Goal: Transaction & Acquisition: Purchase product/service

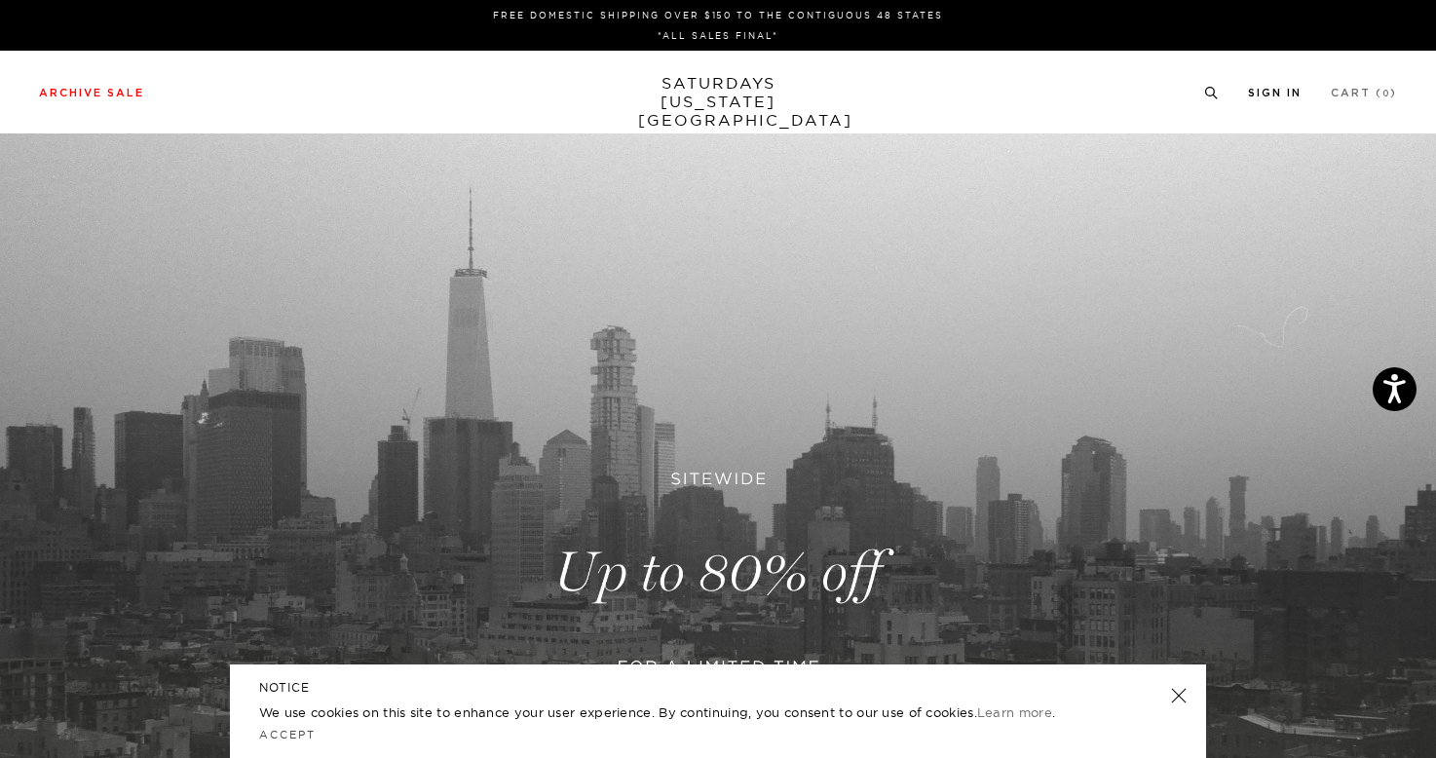
click at [1278, 90] on link "Sign In" at bounding box center [1275, 93] width 54 height 11
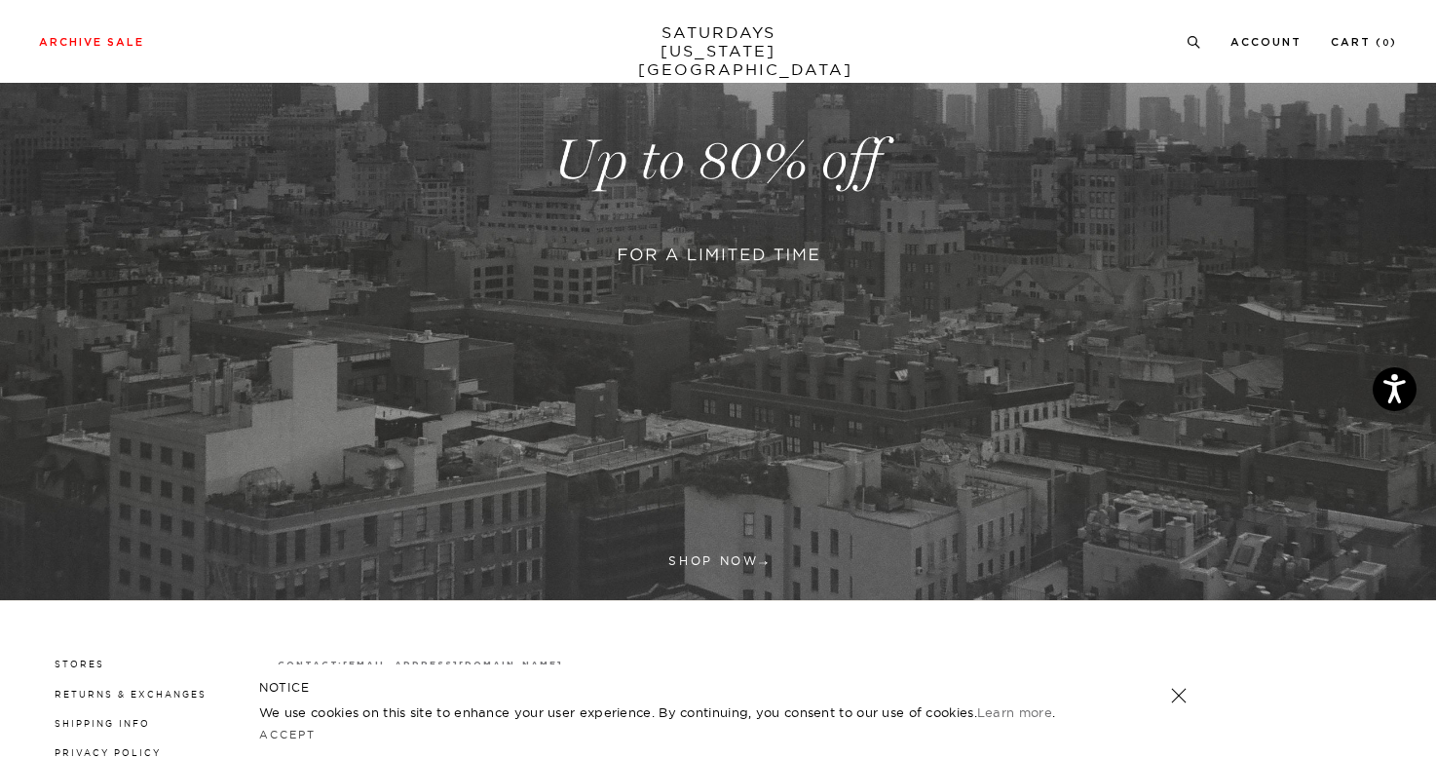
scroll to position [413, 0]
click at [738, 181] on link at bounding box center [718, 159] width 1436 height 879
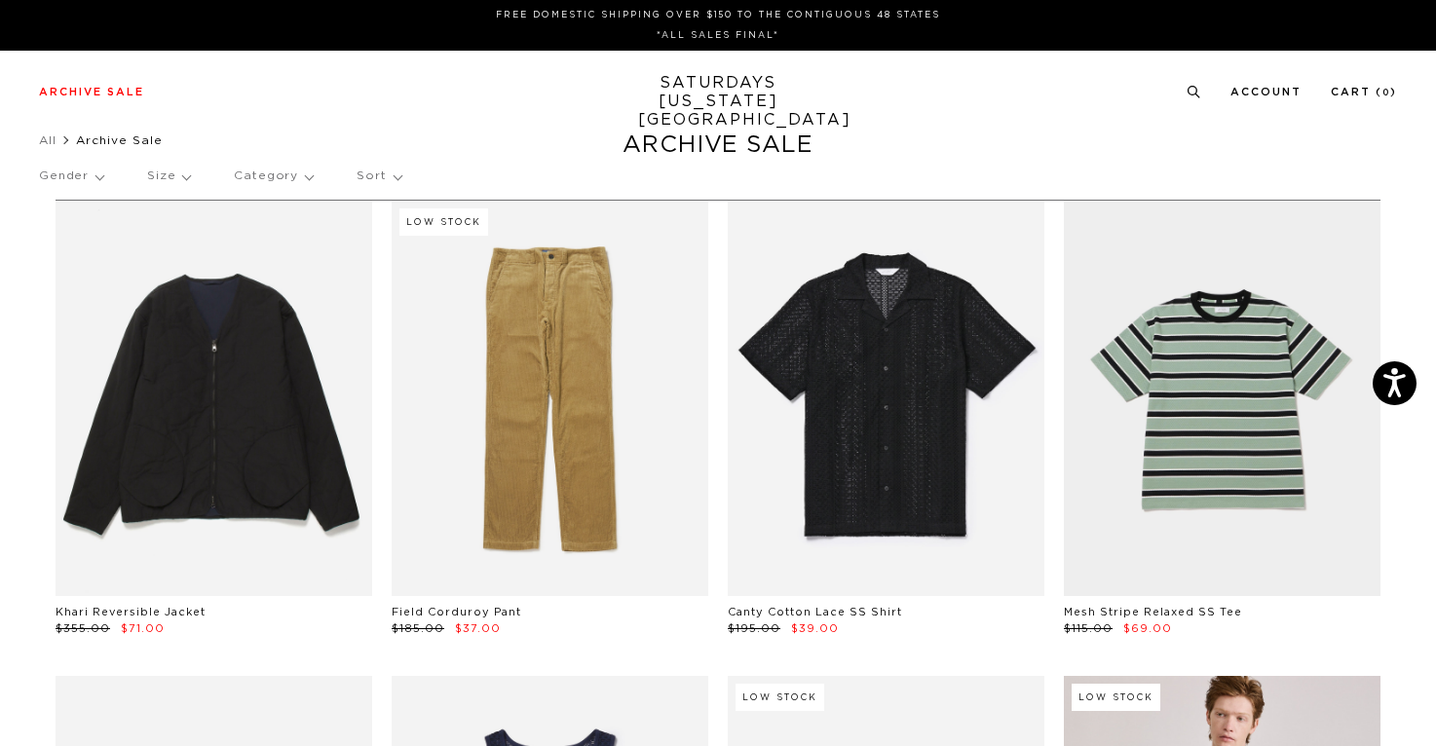
click at [91, 182] on p "Gender" at bounding box center [71, 176] width 64 height 45
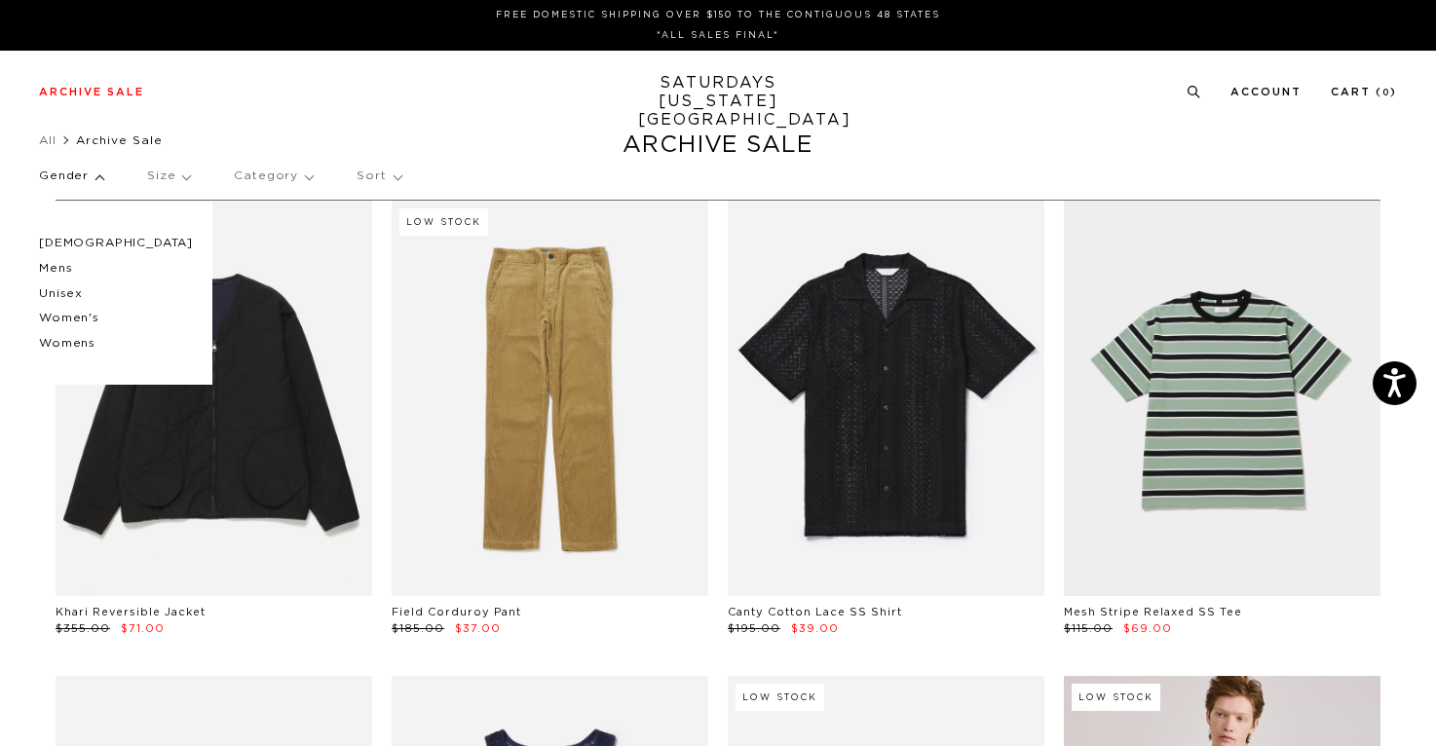
click at [70, 271] on p "Mens" at bounding box center [116, 268] width 154 height 25
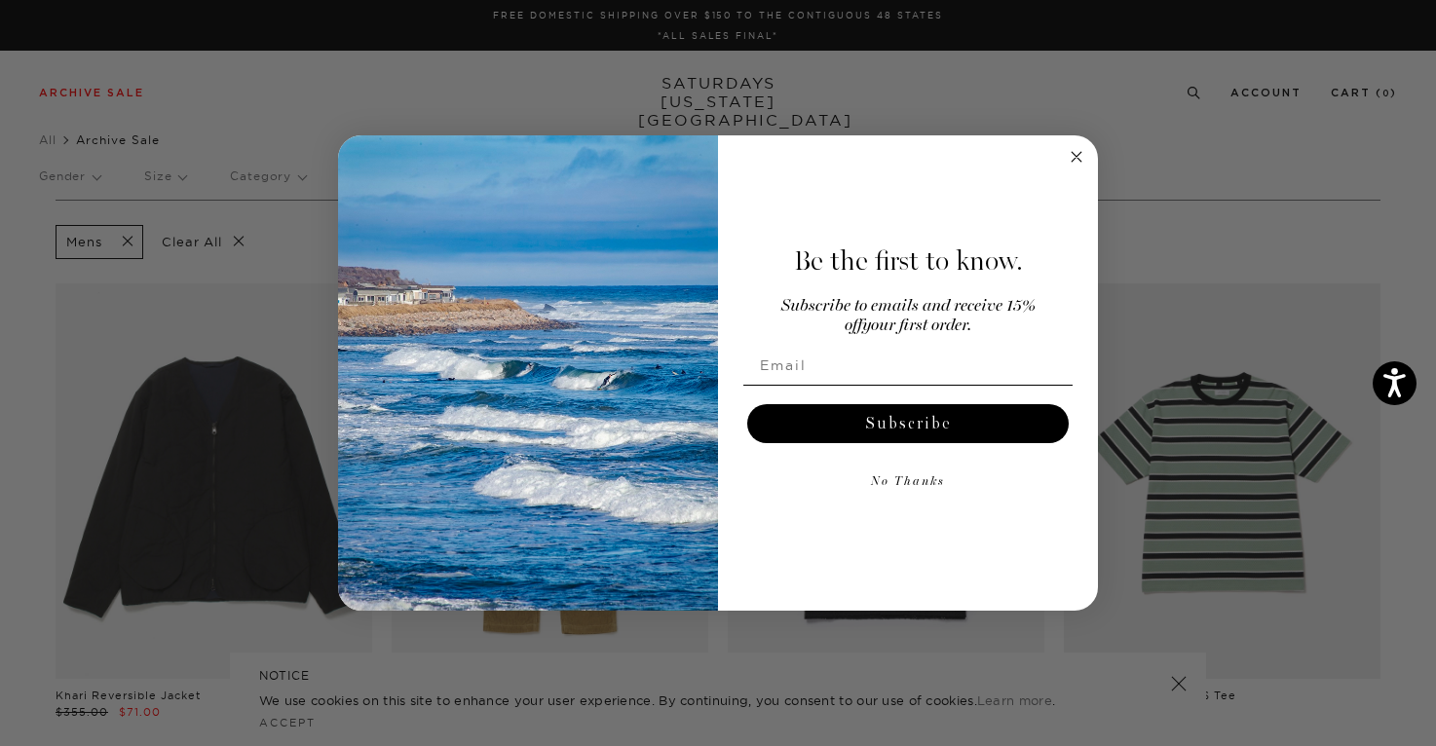
click at [255, 575] on div "Close dialog Be the first to know. Subscribe to emails and receive 15% off your…" at bounding box center [718, 373] width 1436 height 746
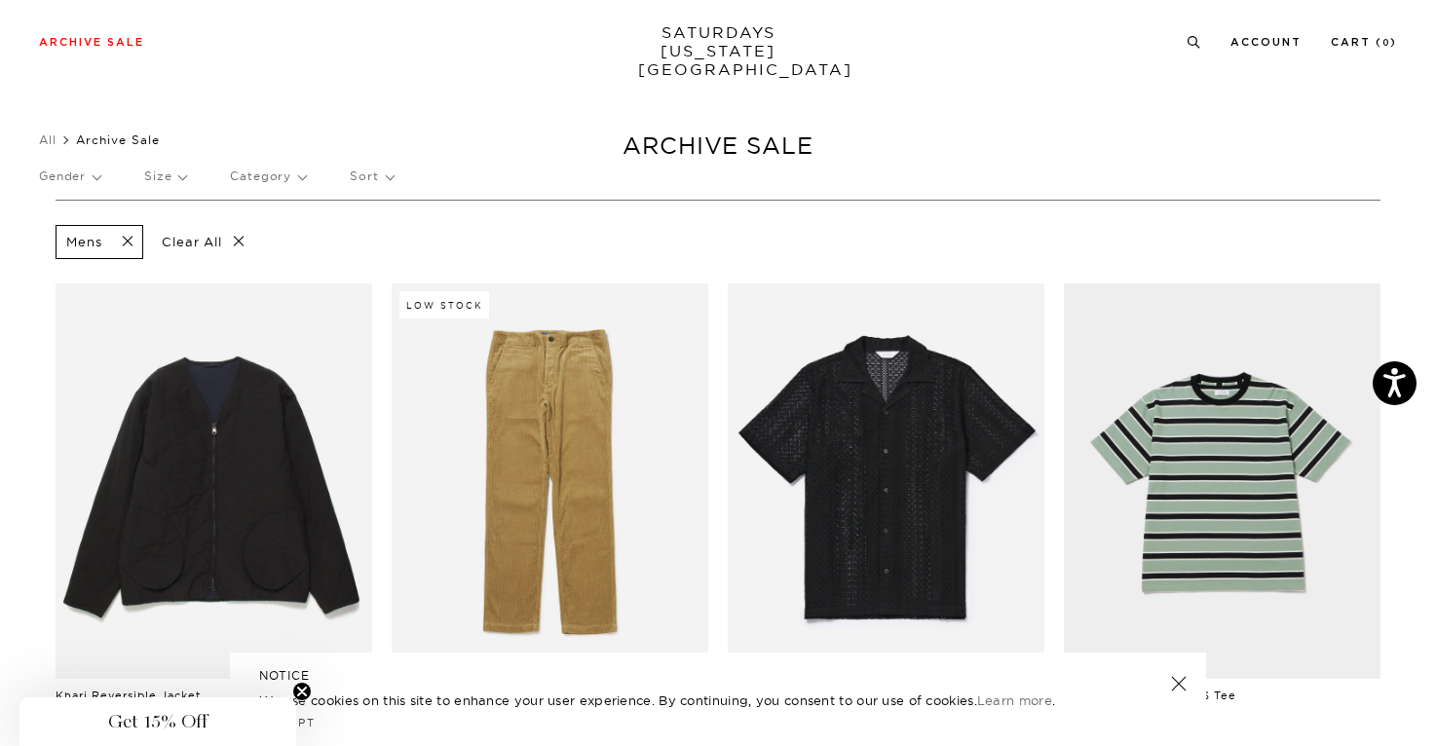
scroll to position [189, 0]
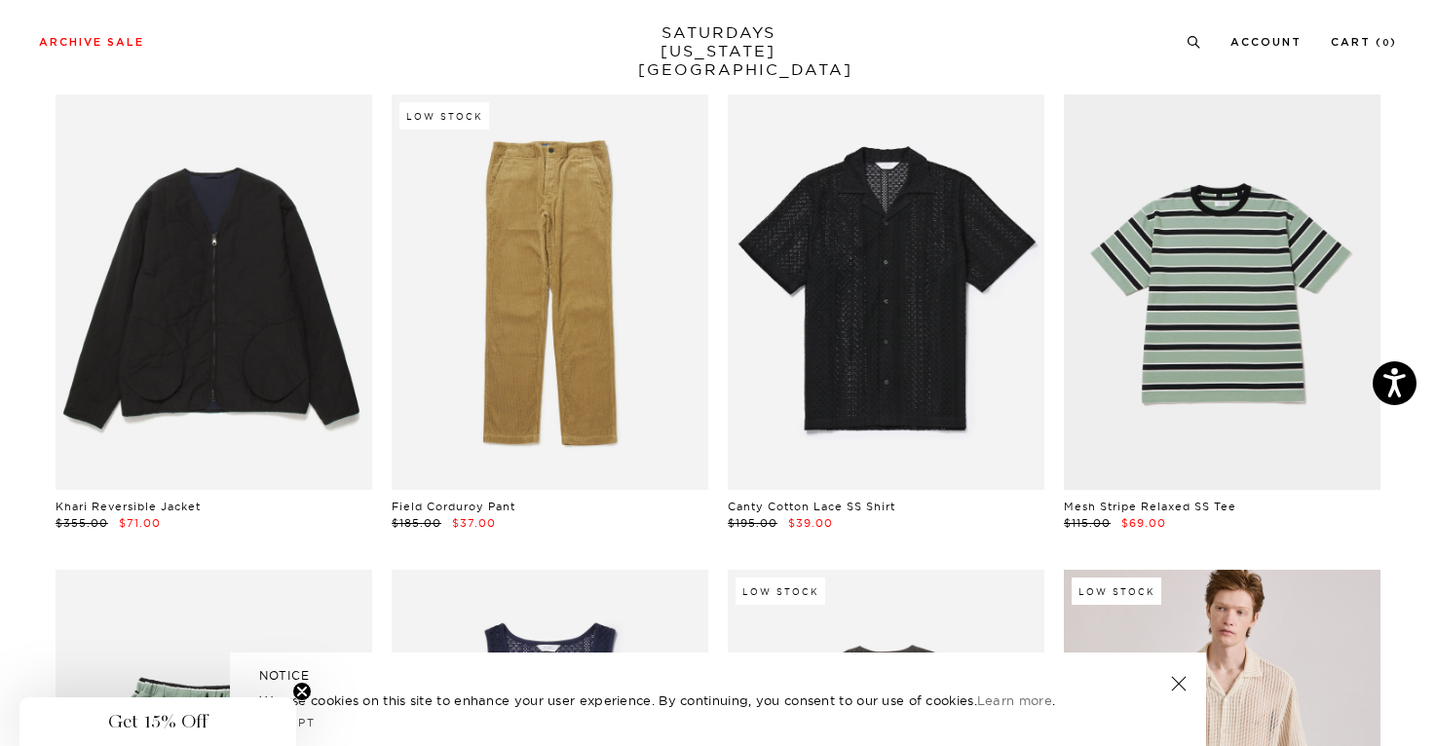
click at [1181, 682] on link at bounding box center [1178, 683] width 27 height 27
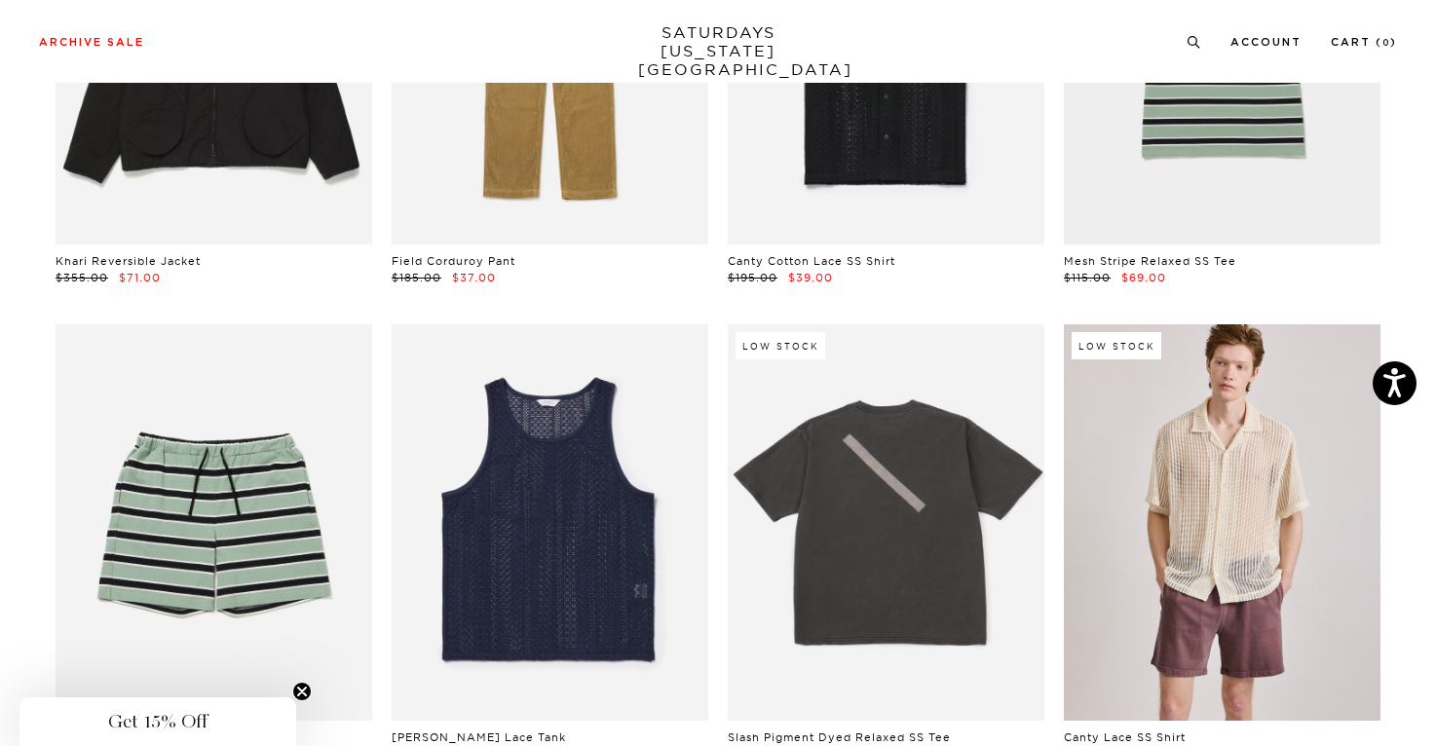
scroll to position [516, 0]
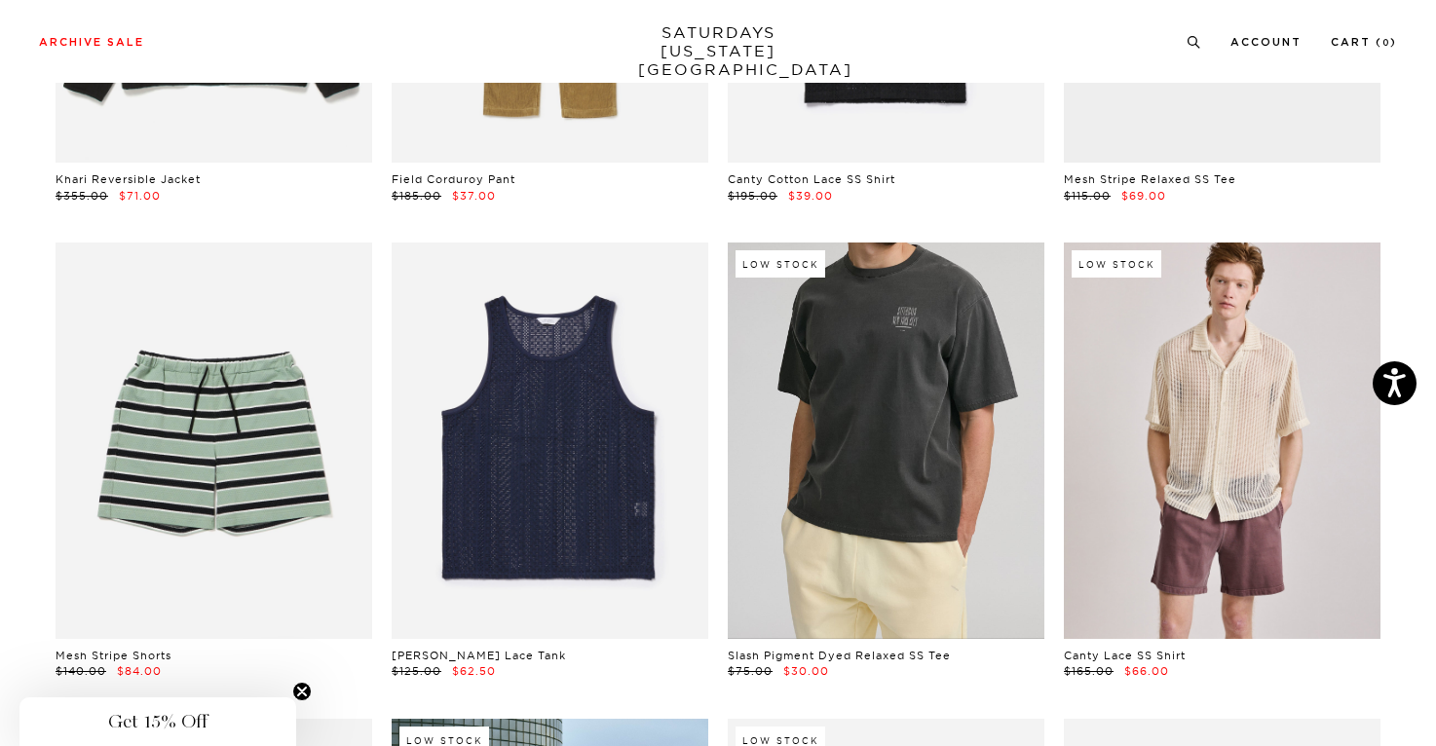
click at [919, 512] on link at bounding box center [886, 440] width 317 height 395
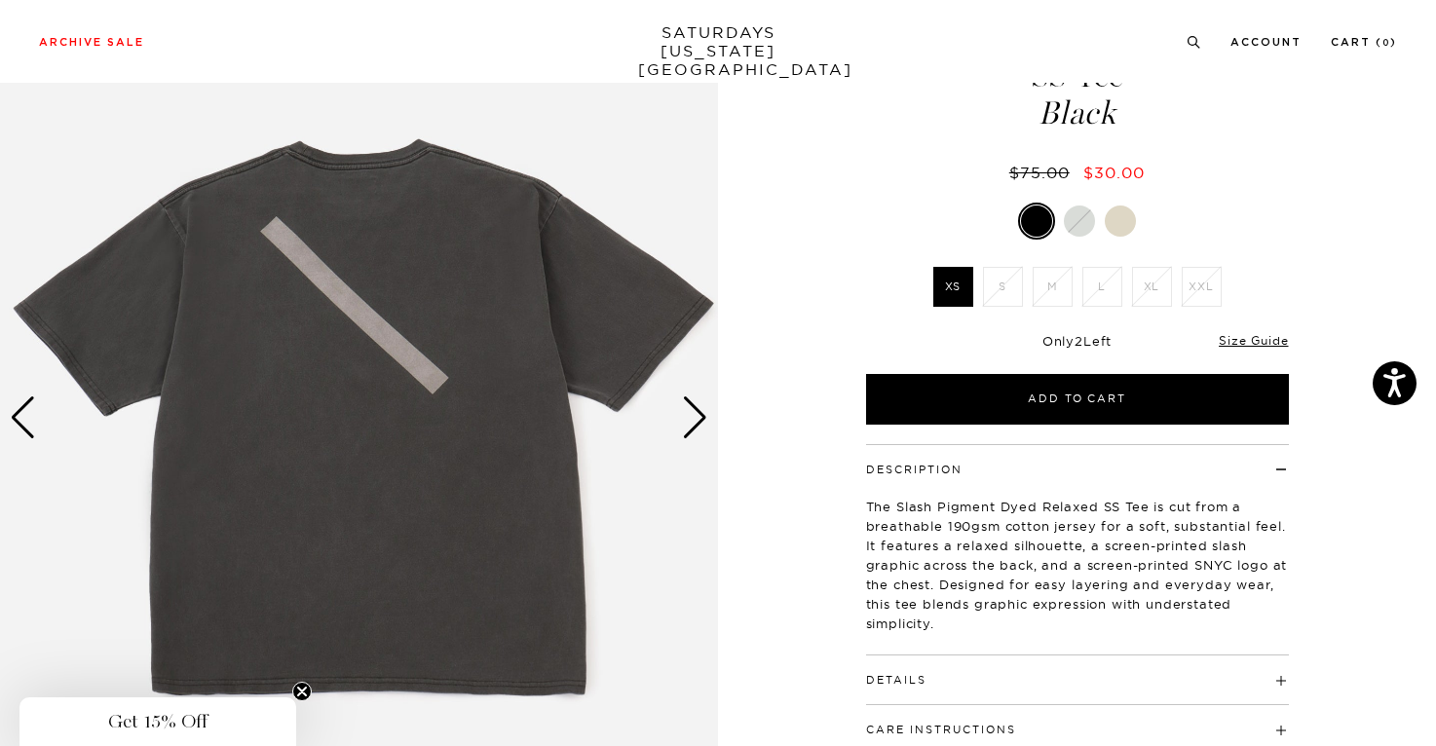
scroll to position [129, 0]
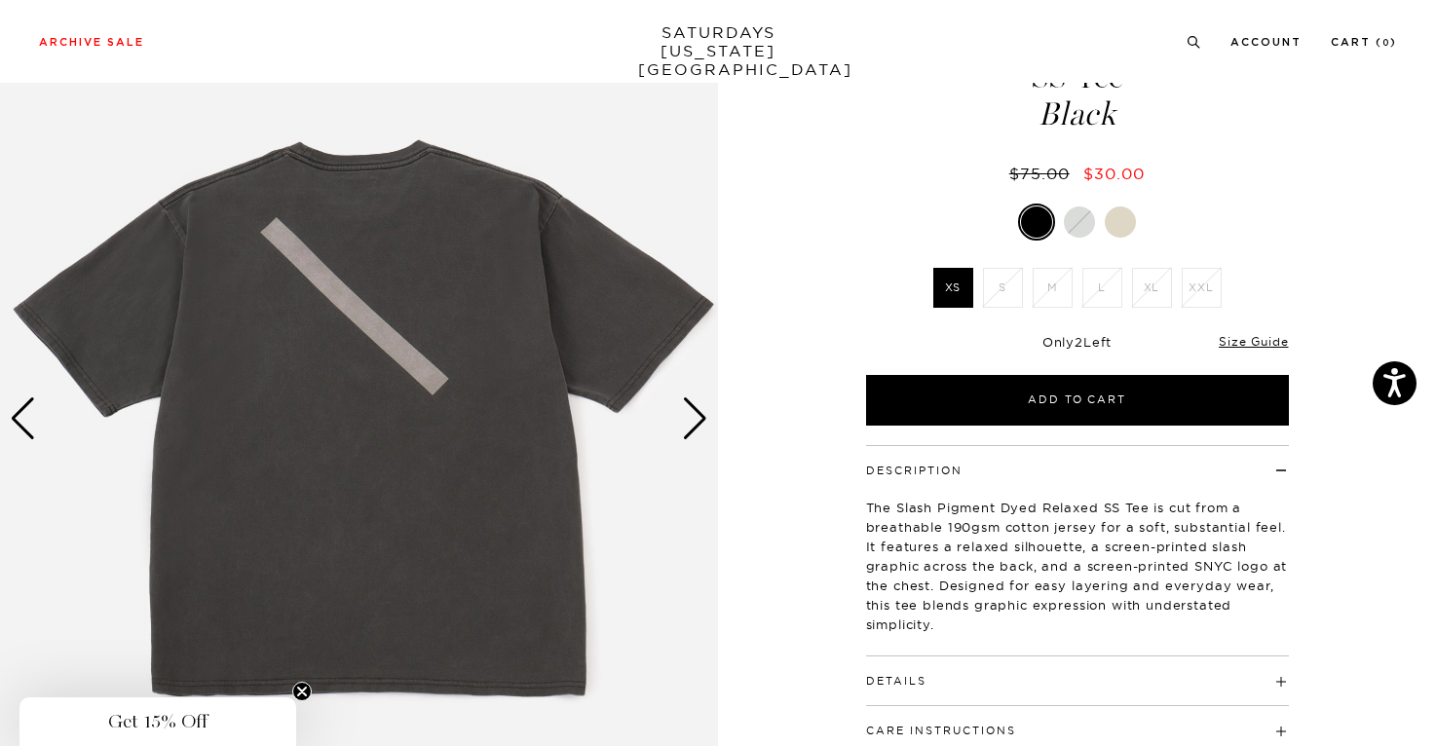
click at [690, 422] on div "Next slide" at bounding box center [695, 418] width 26 height 43
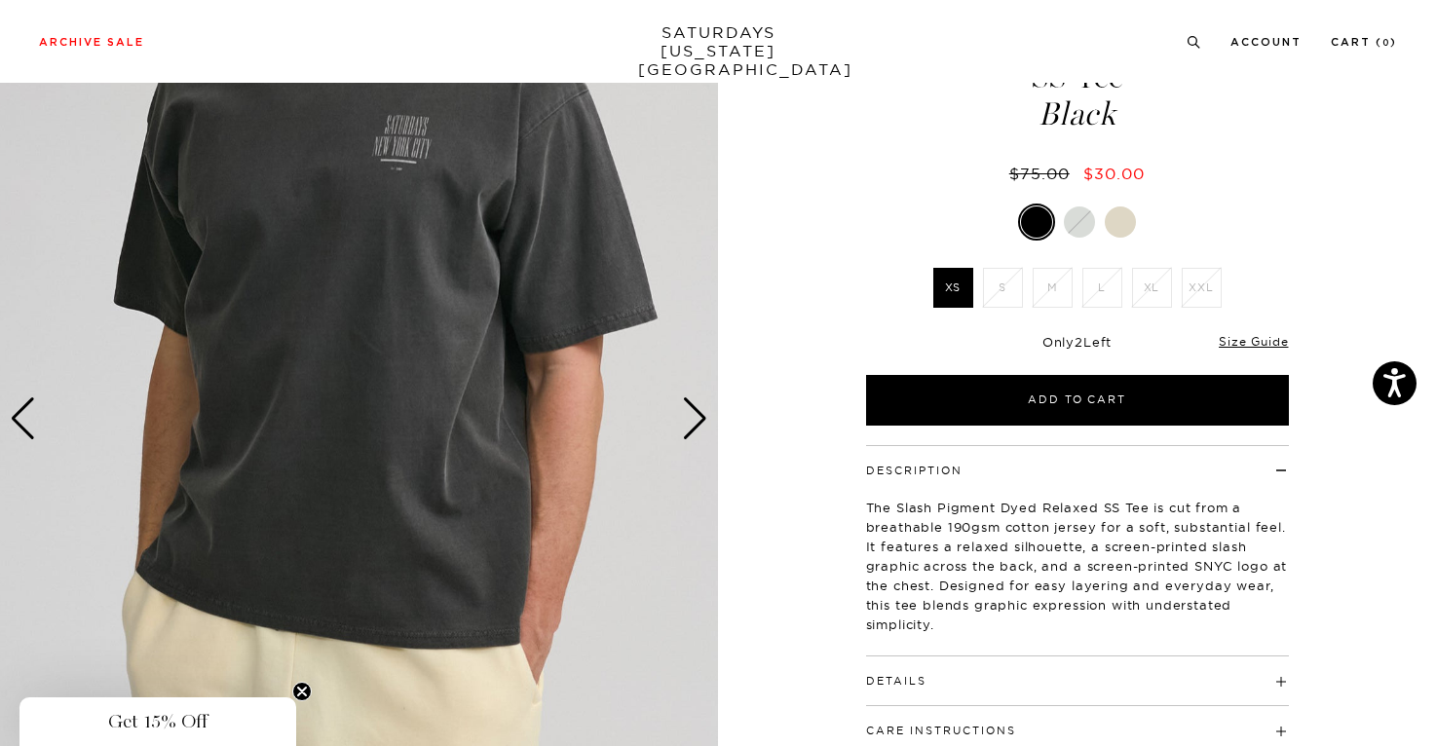
scroll to position [0, 0]
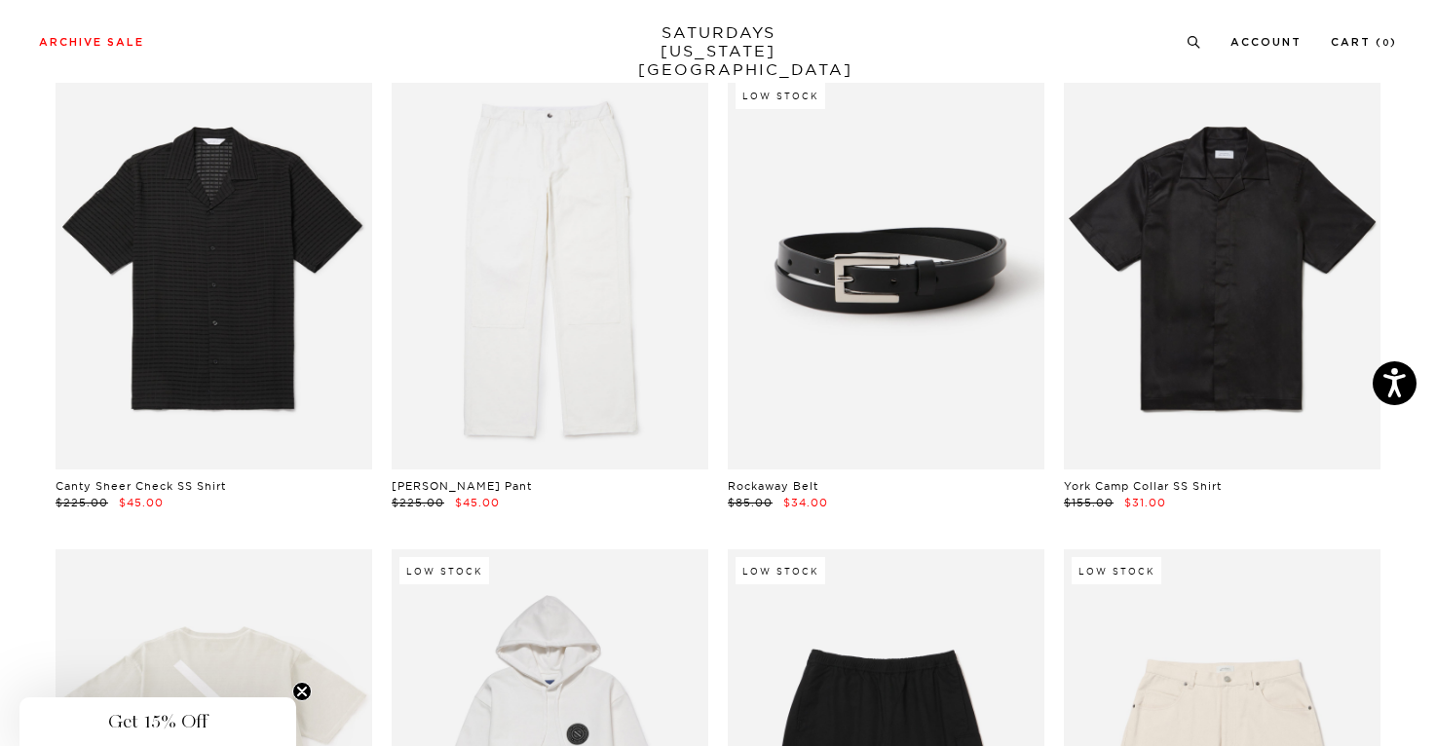
scroll to position [1958, 0]
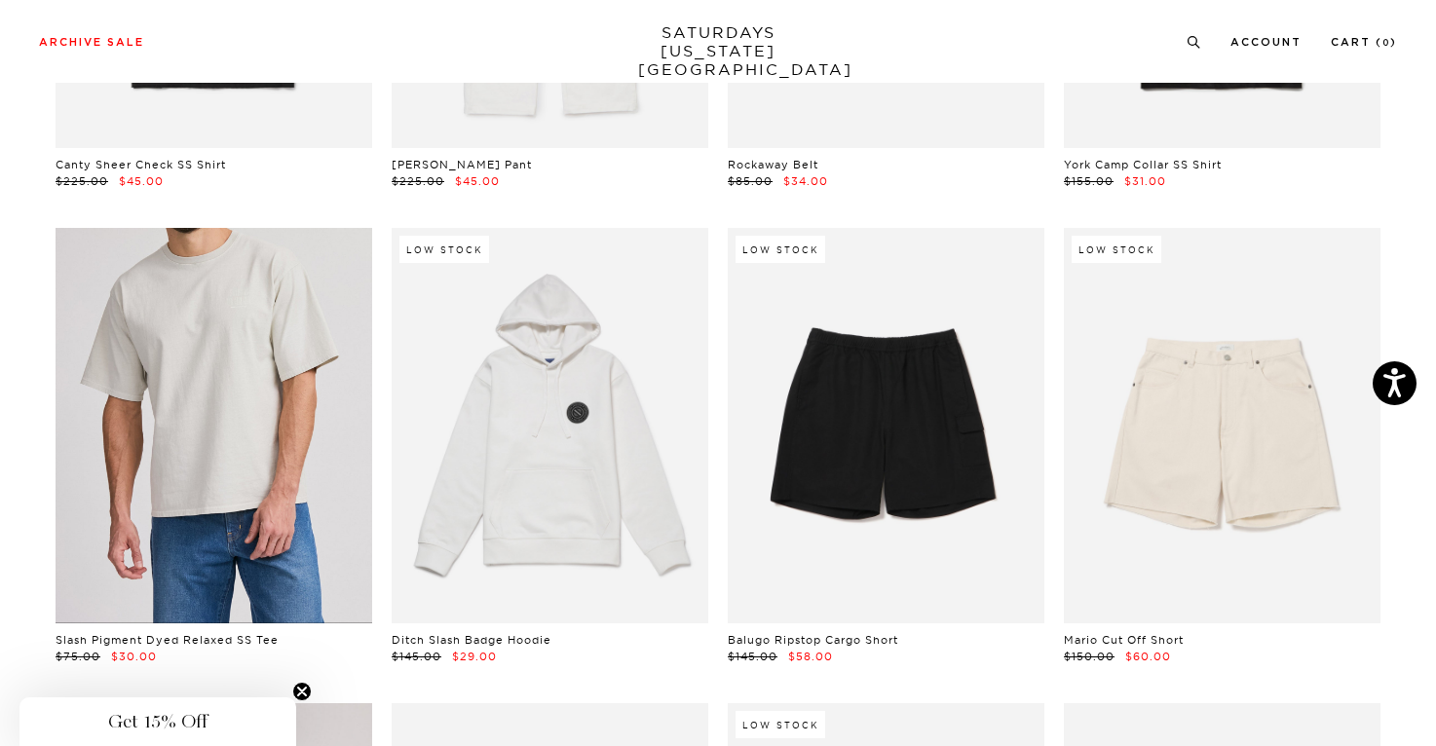
click at [271, 426] on link at bounding box center [214, 425] width 317 height 395
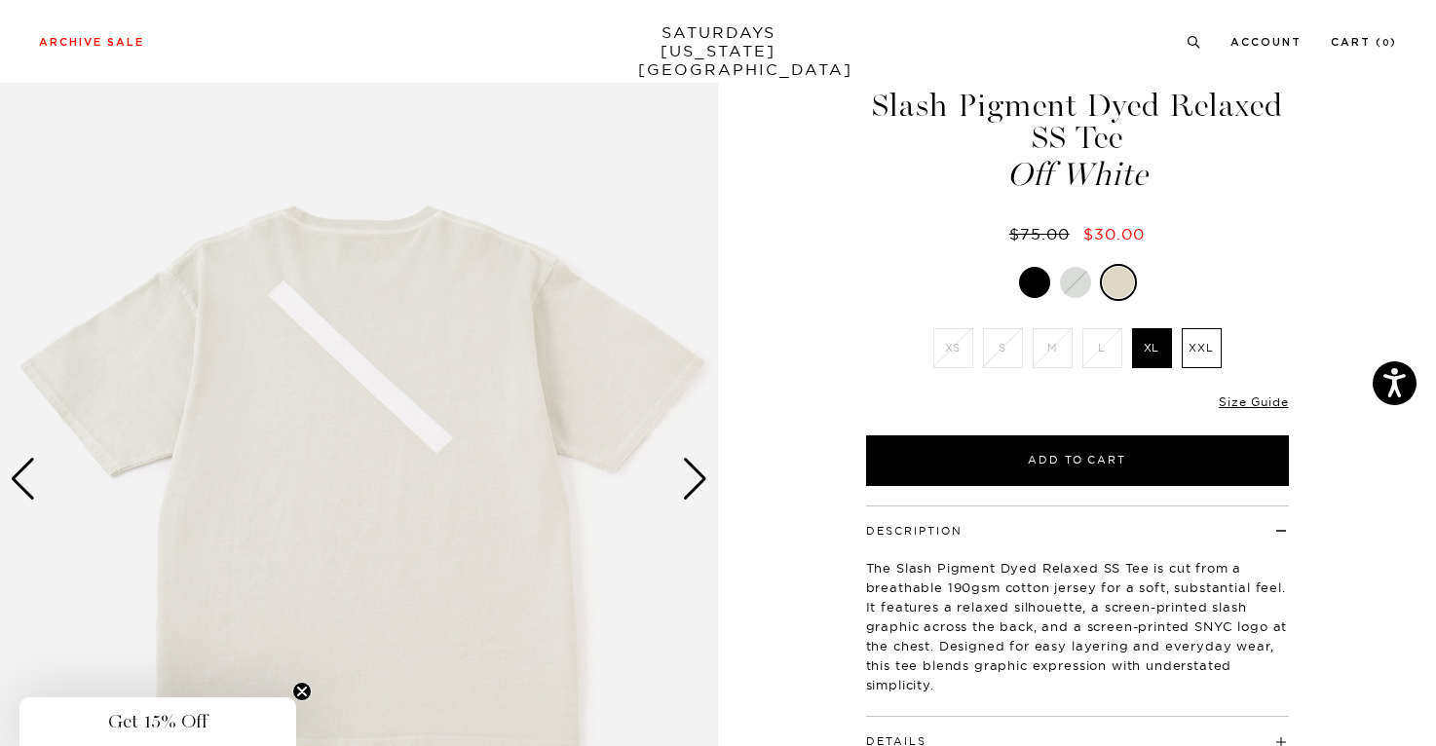
scroll to position [67, 0]
click at [1232, 395] on link "Size Guide" at bounding box center [1252, 402] width 69 height 15
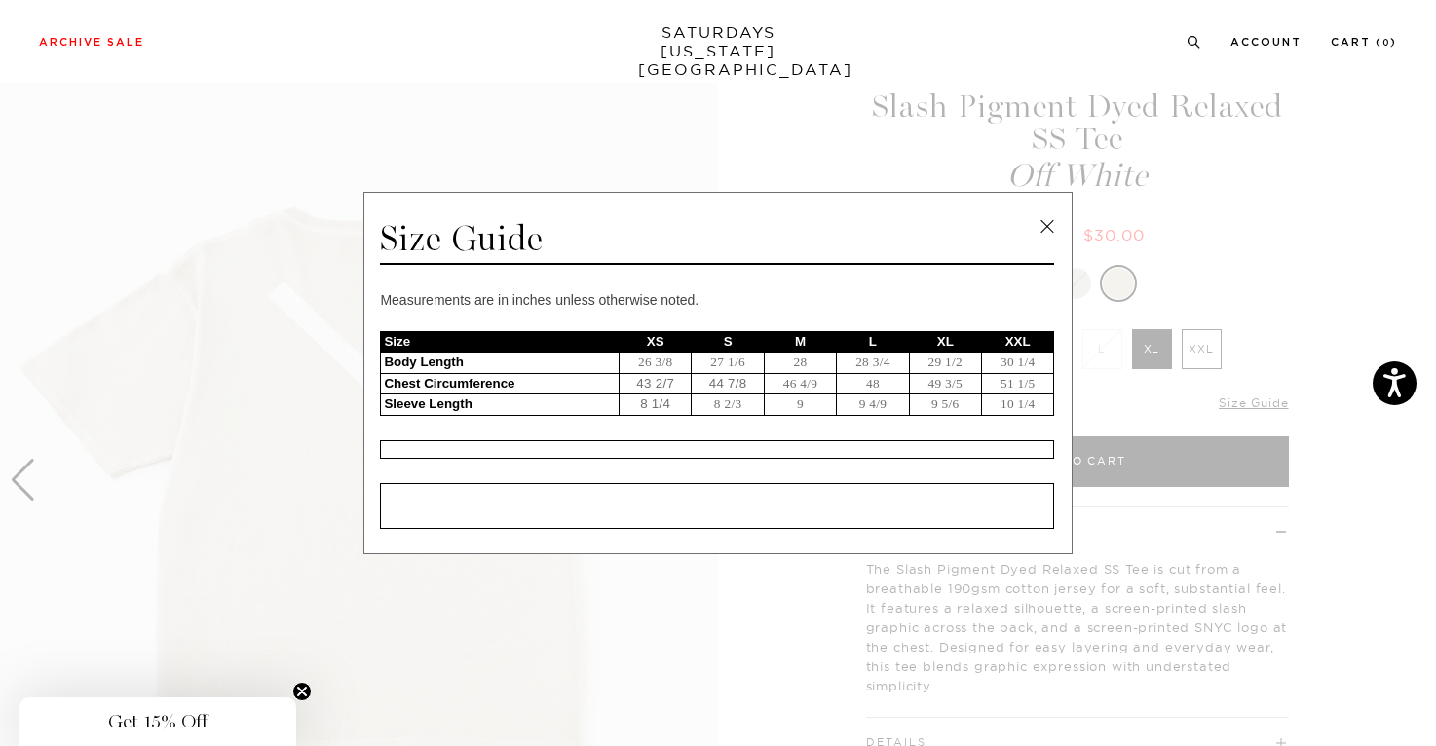
click at [1297, 272] on span at bounding box center [710, 373] width 1421 height 746
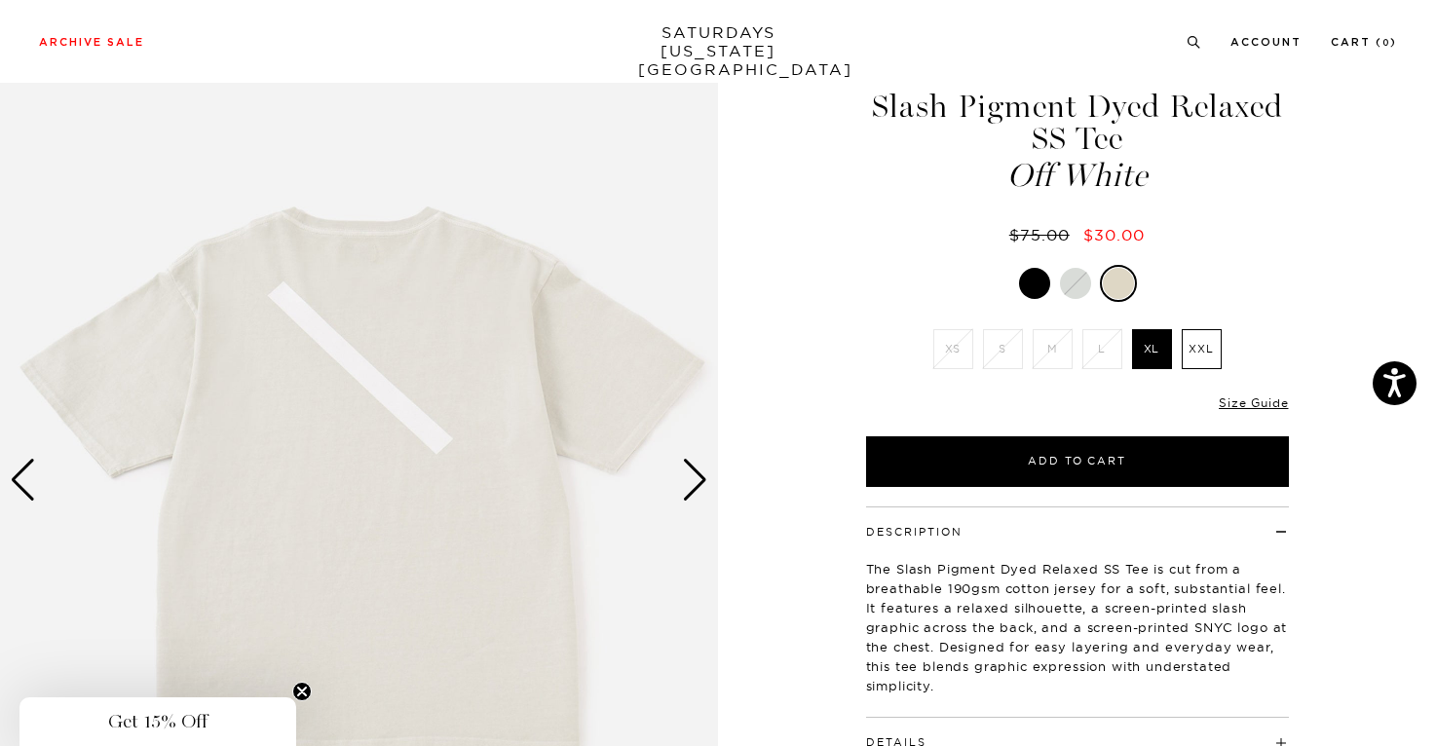
click at [699, 472] on div "Next slide" at bounding box center [695, 480] width 26 height 43
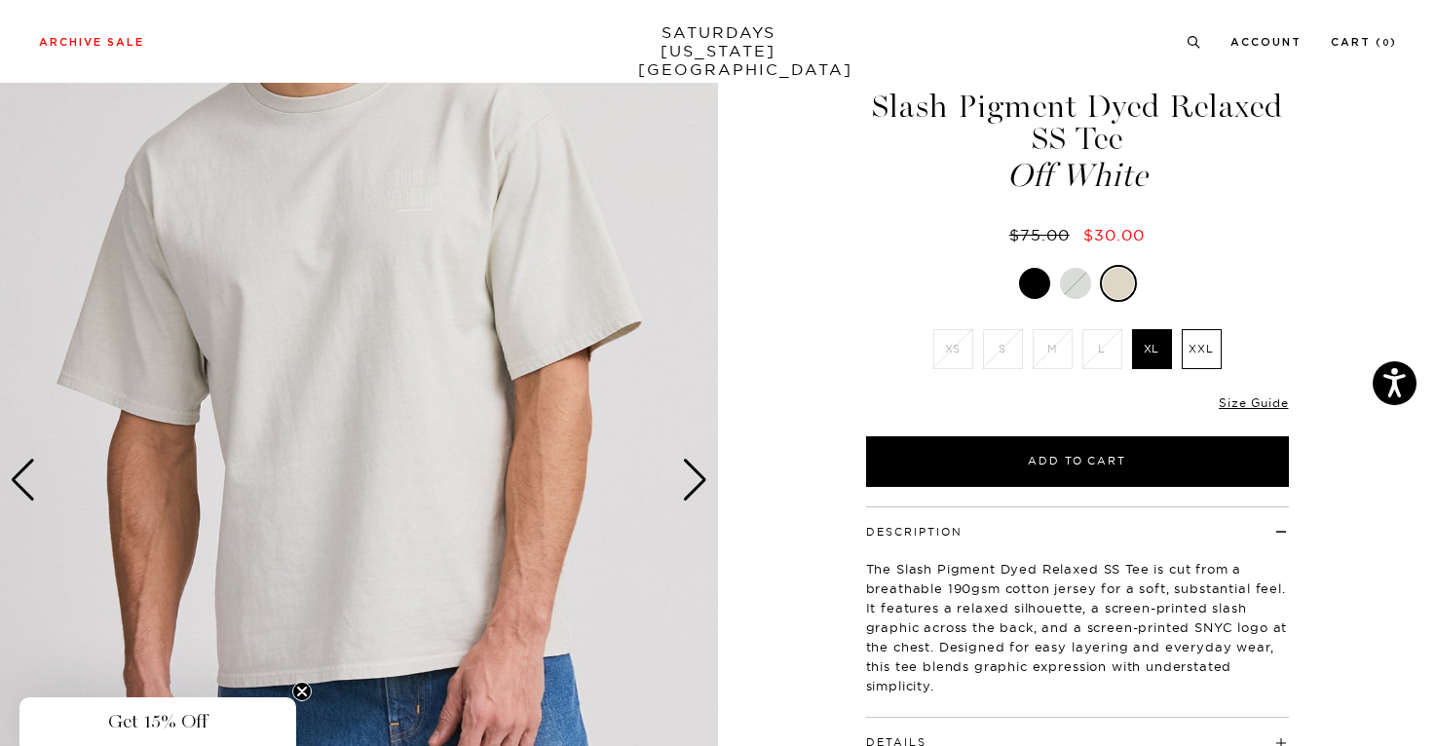
click at [699, 472] on div "Next slide" at bounding box center [695, 480] width 26 height 43
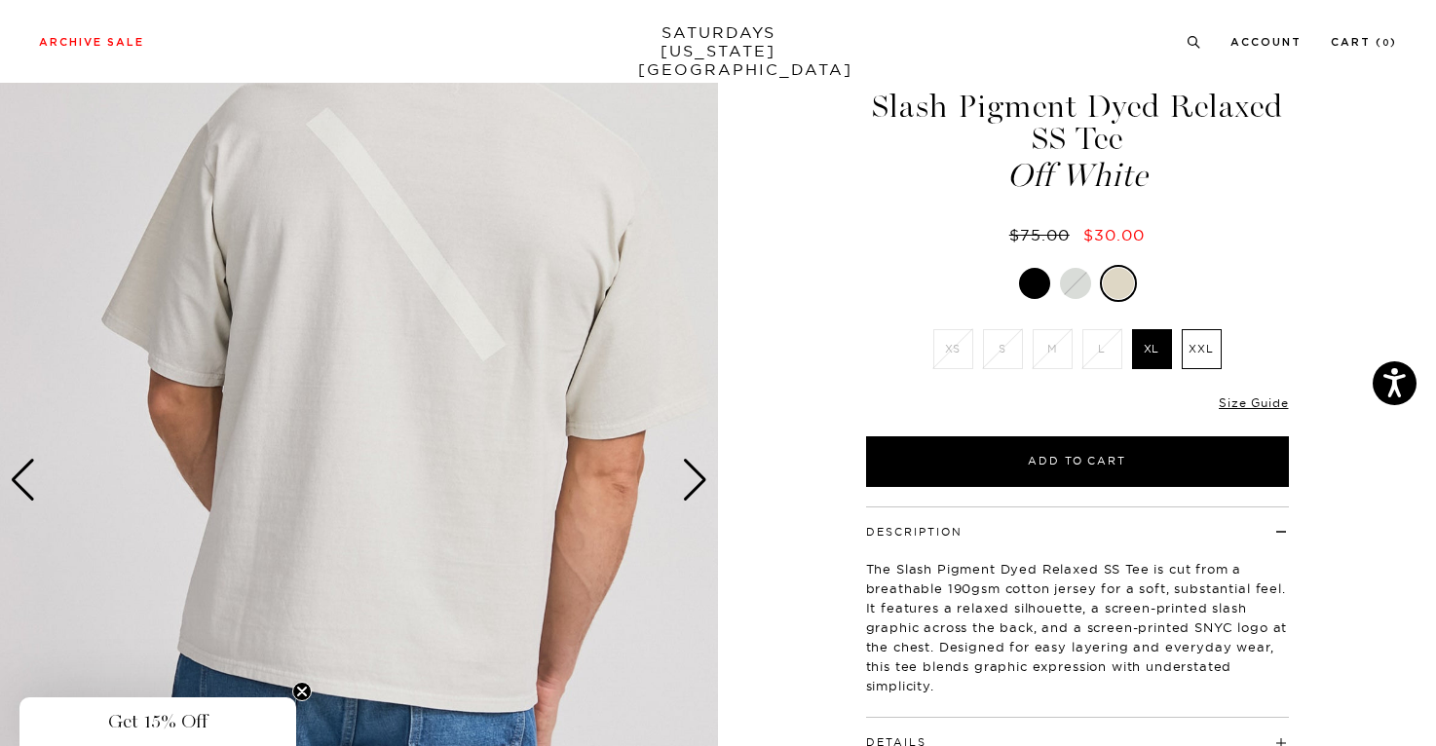
click at [699, 472] on div "Next slide" at bounding box center [695, 480] width 26 height 43
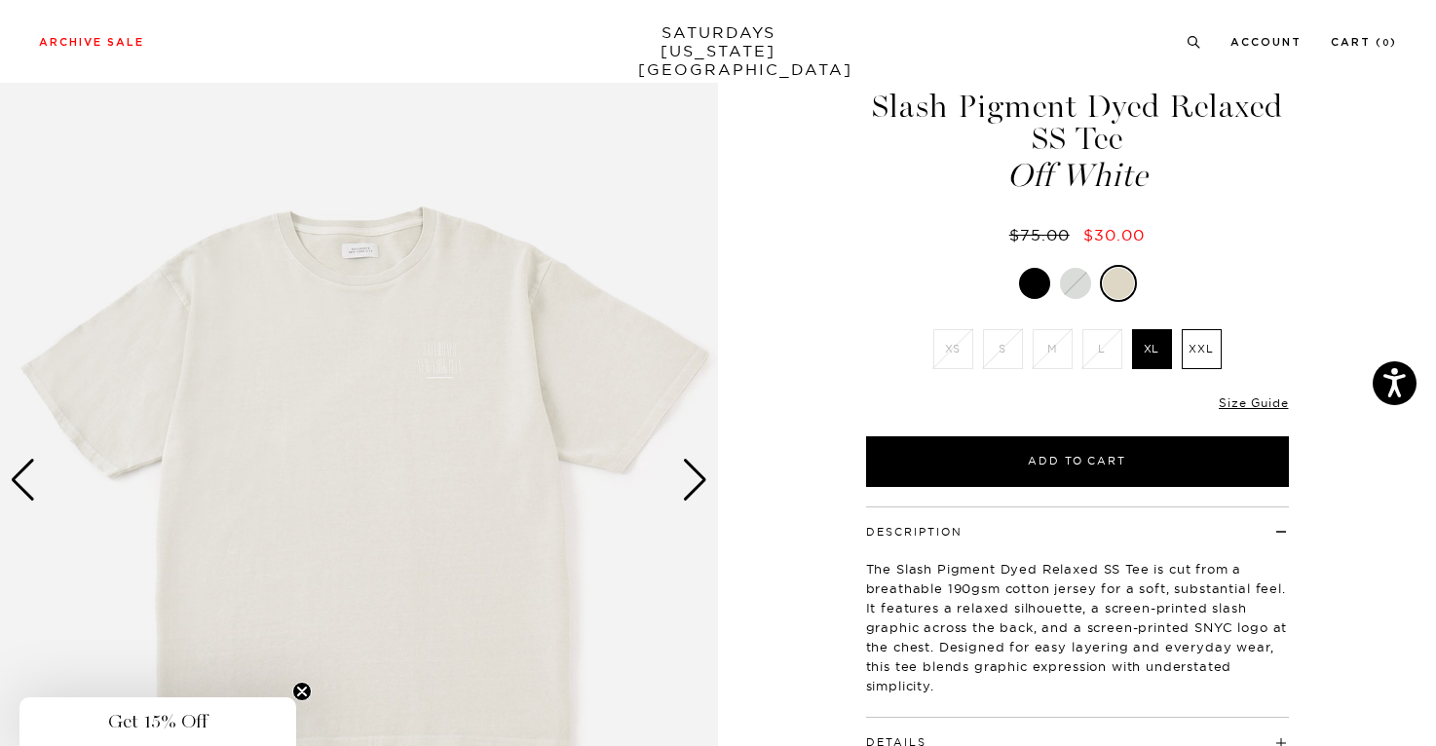
click at [699, 472] on div "Next slide" at bounding box center [695, 480] width 26 height 43
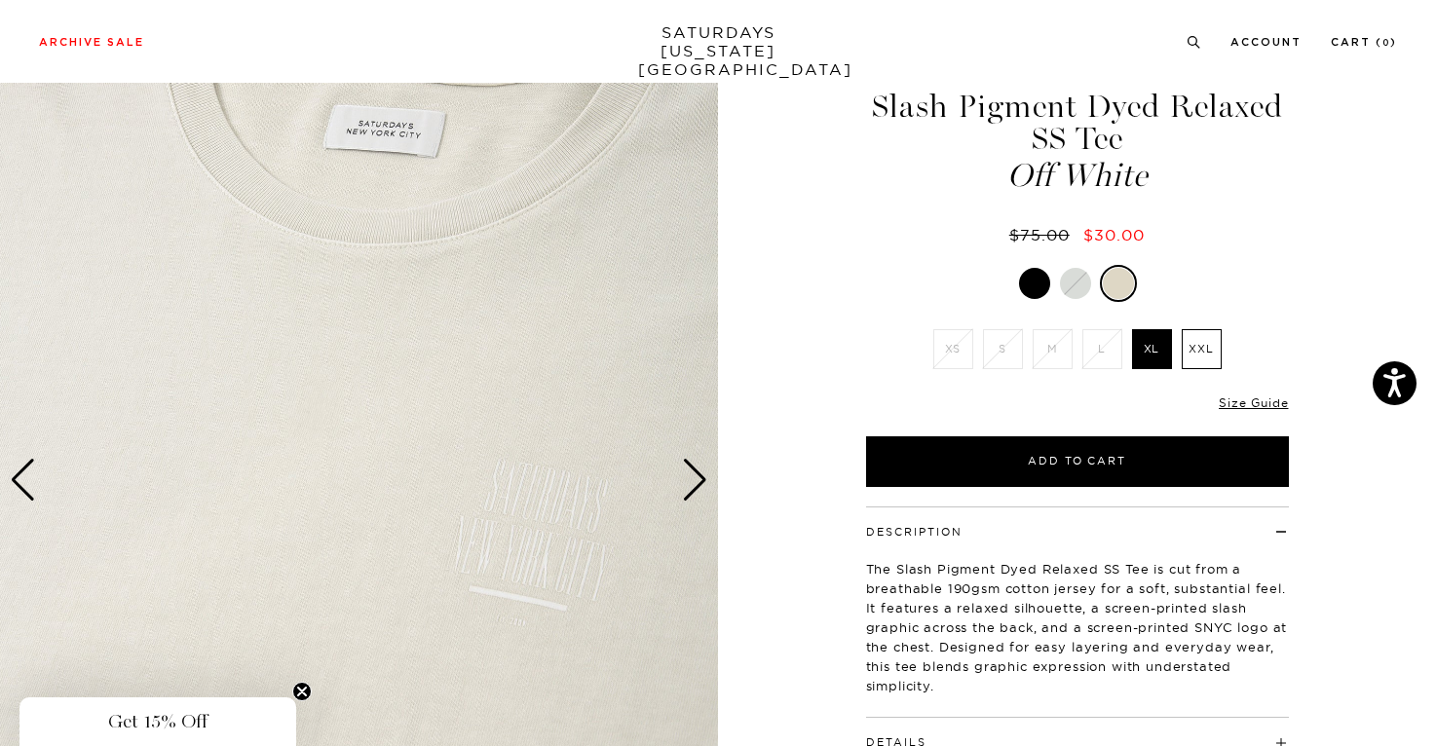
click at [699, 472] on div "Next slide" at bounding box center [695, 480] width 26 height 43
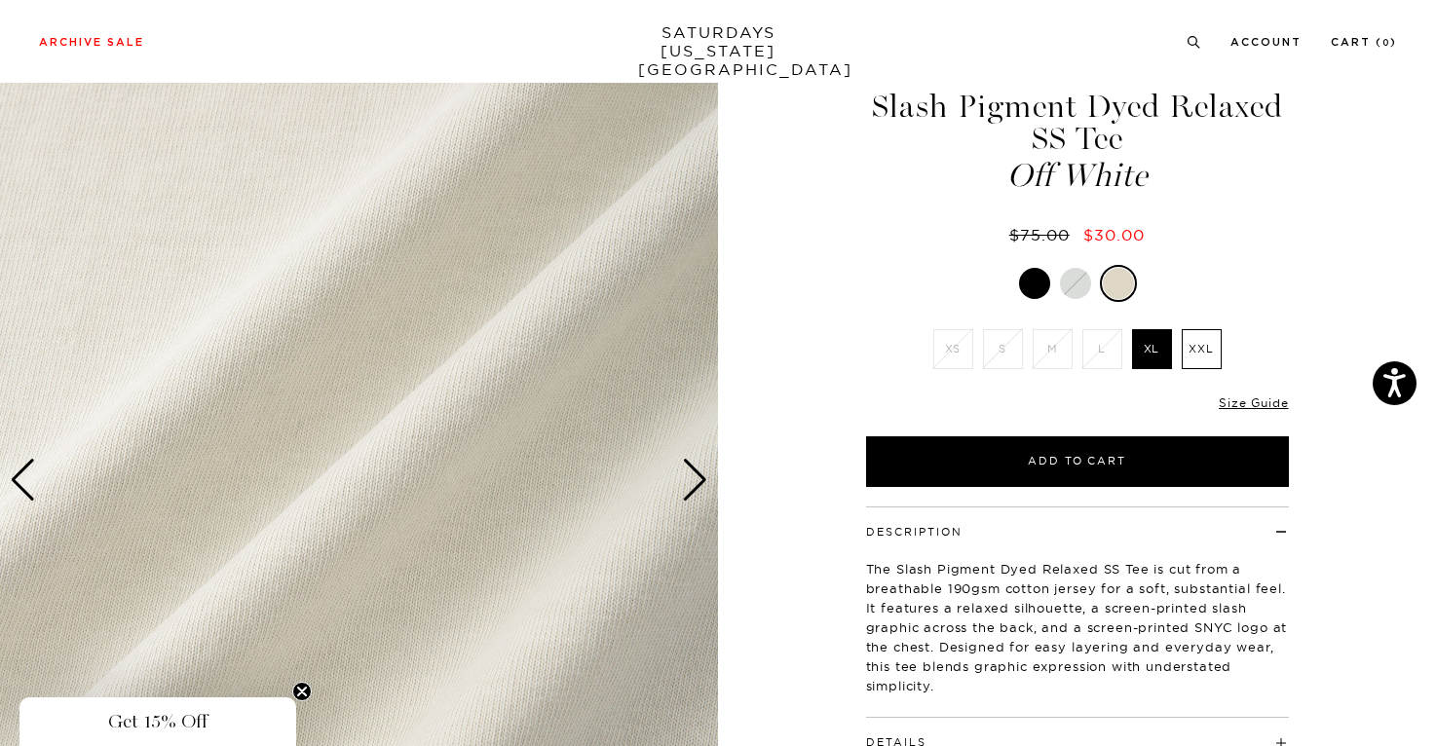
click at [35, 484] on div "Previous slide" at bounding box center [23, 480] width 26 height 43
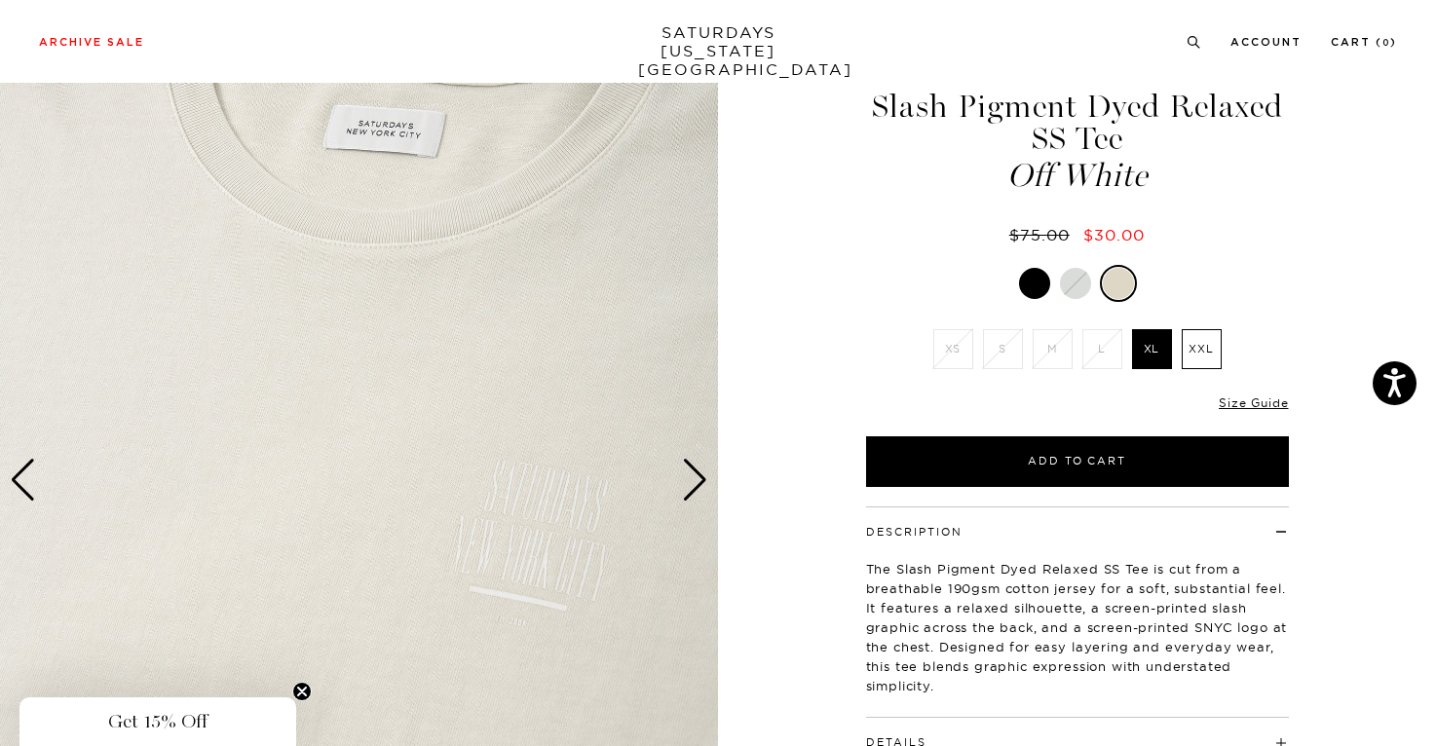
click at [21, 485] on div "Previous slide" at bounding box center [23, 480] width 26 height 43
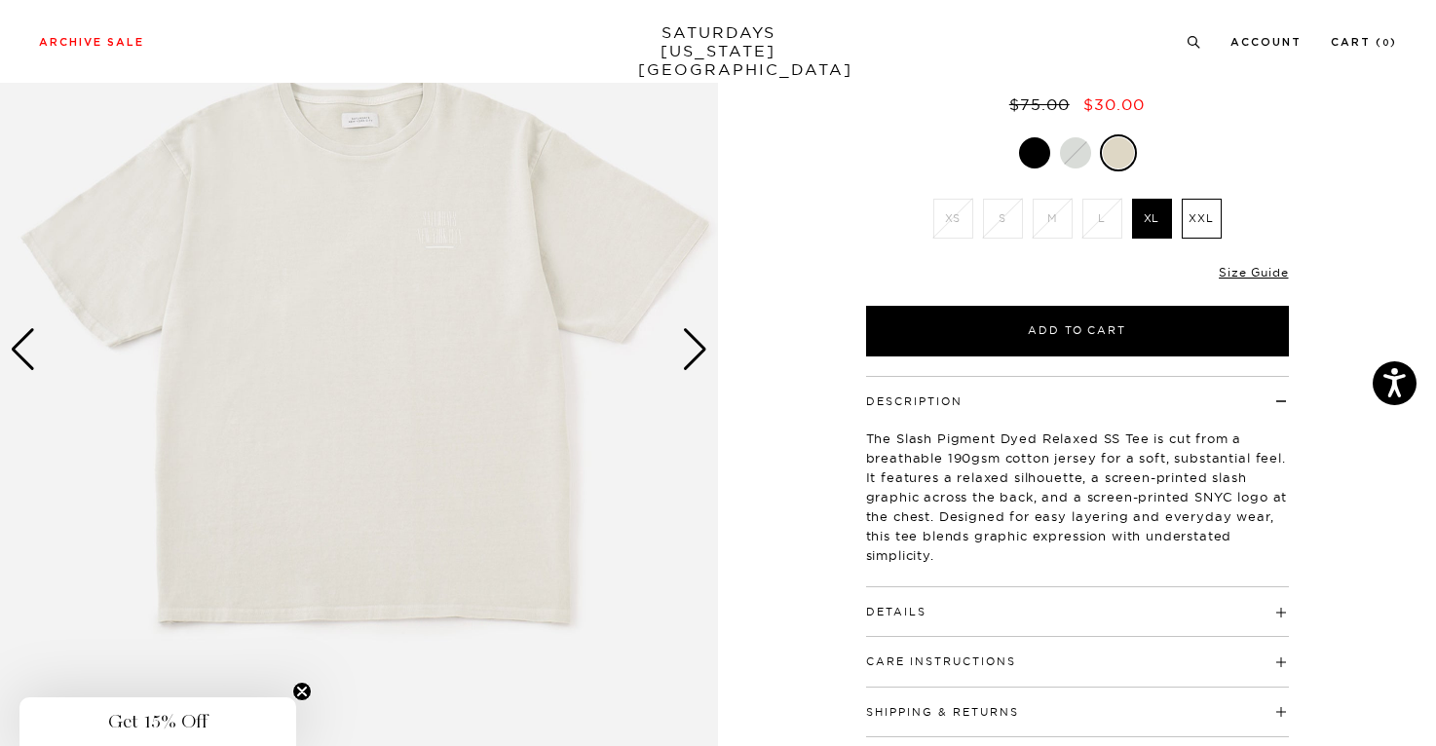
scroll to position [96, 0]
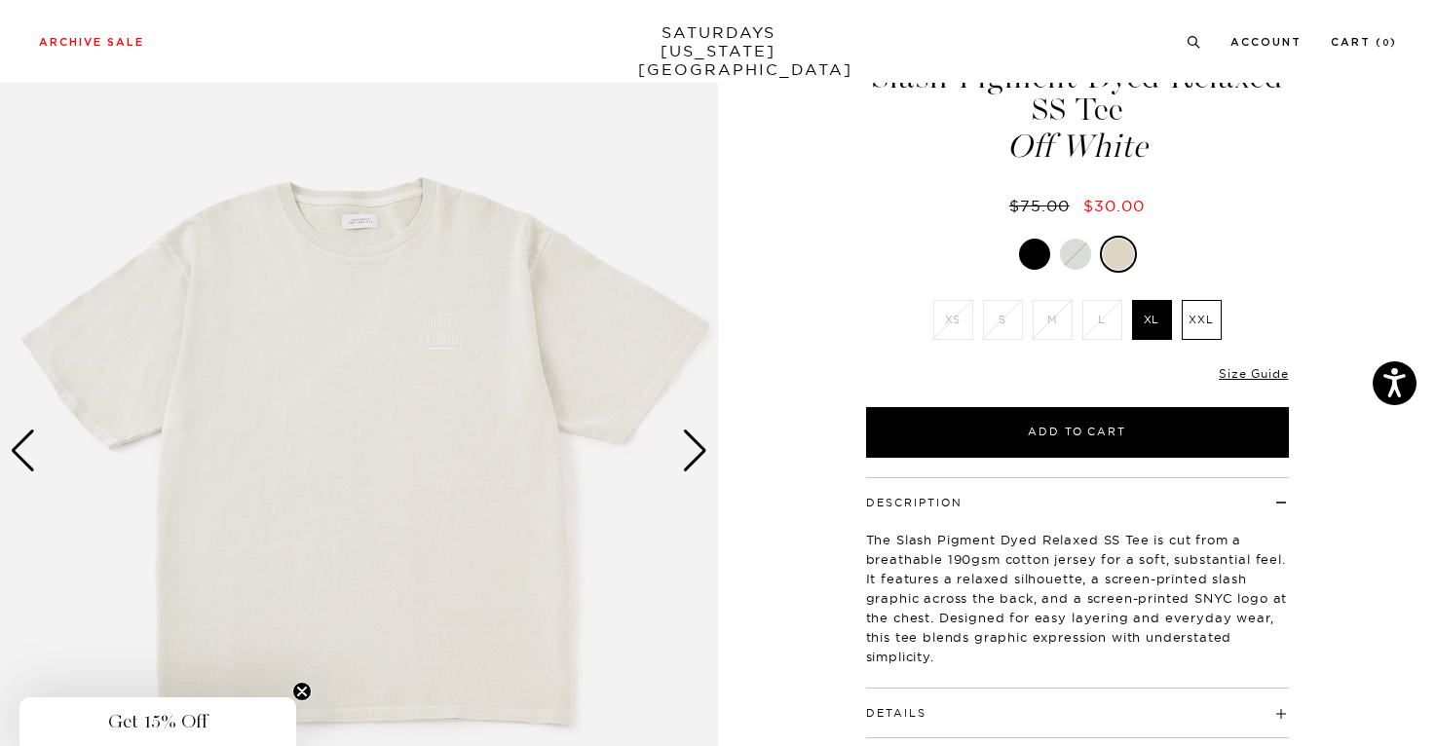
click at [1019, 252] on div at bounding box center [1034, 254] width 31 height 31
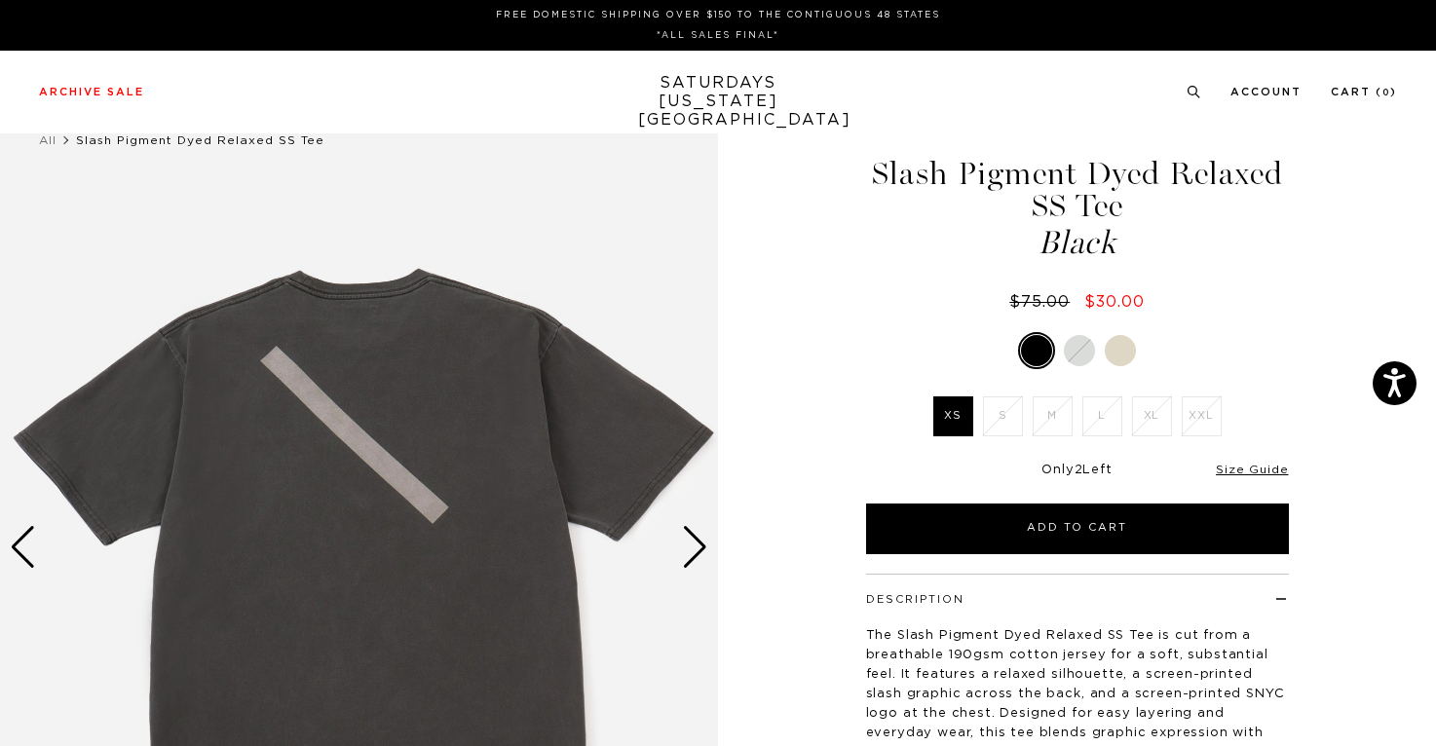
click at [1118, 344] on div at bounding box center [1119, 350] width 31 height 31
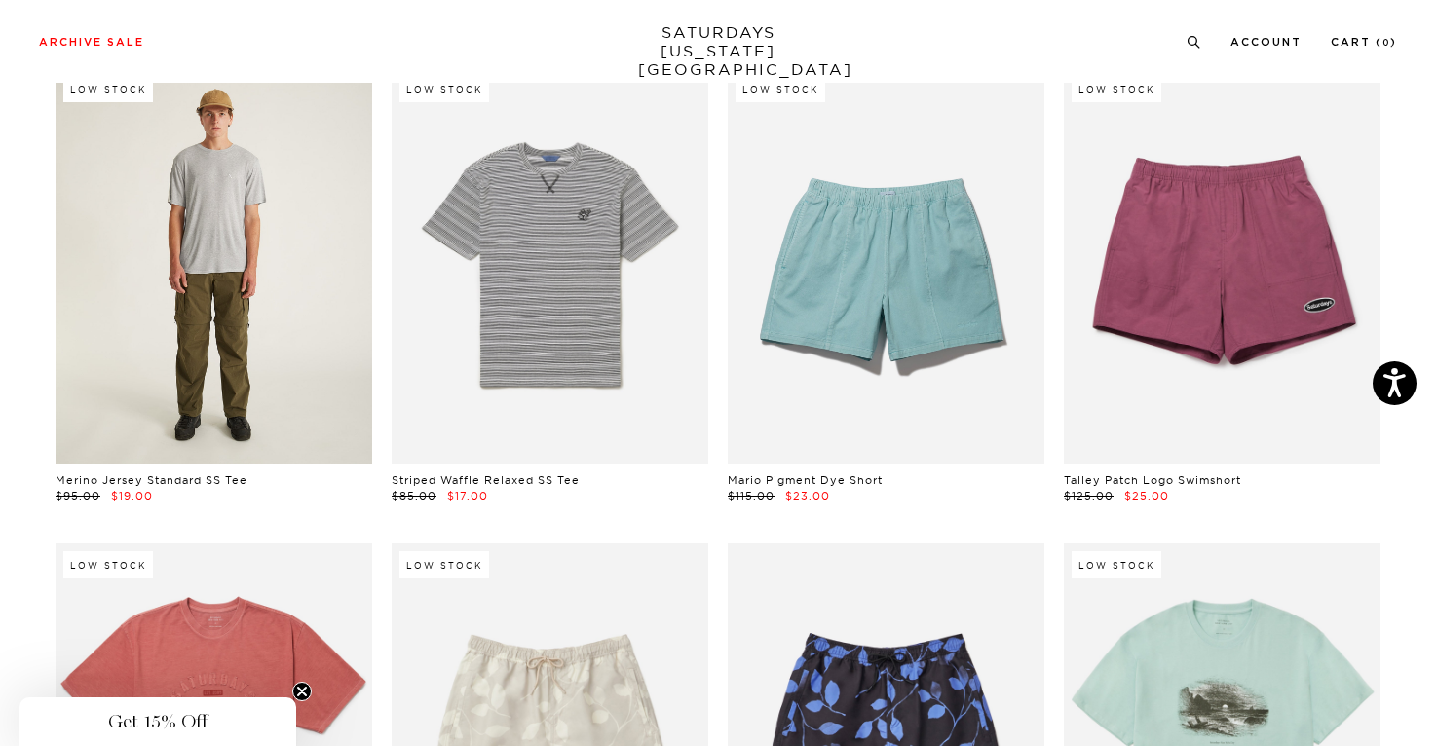
scroll to position [6397, 0]
click at [237, 223] on link at bounding box center [214, 265] width 317 height 395
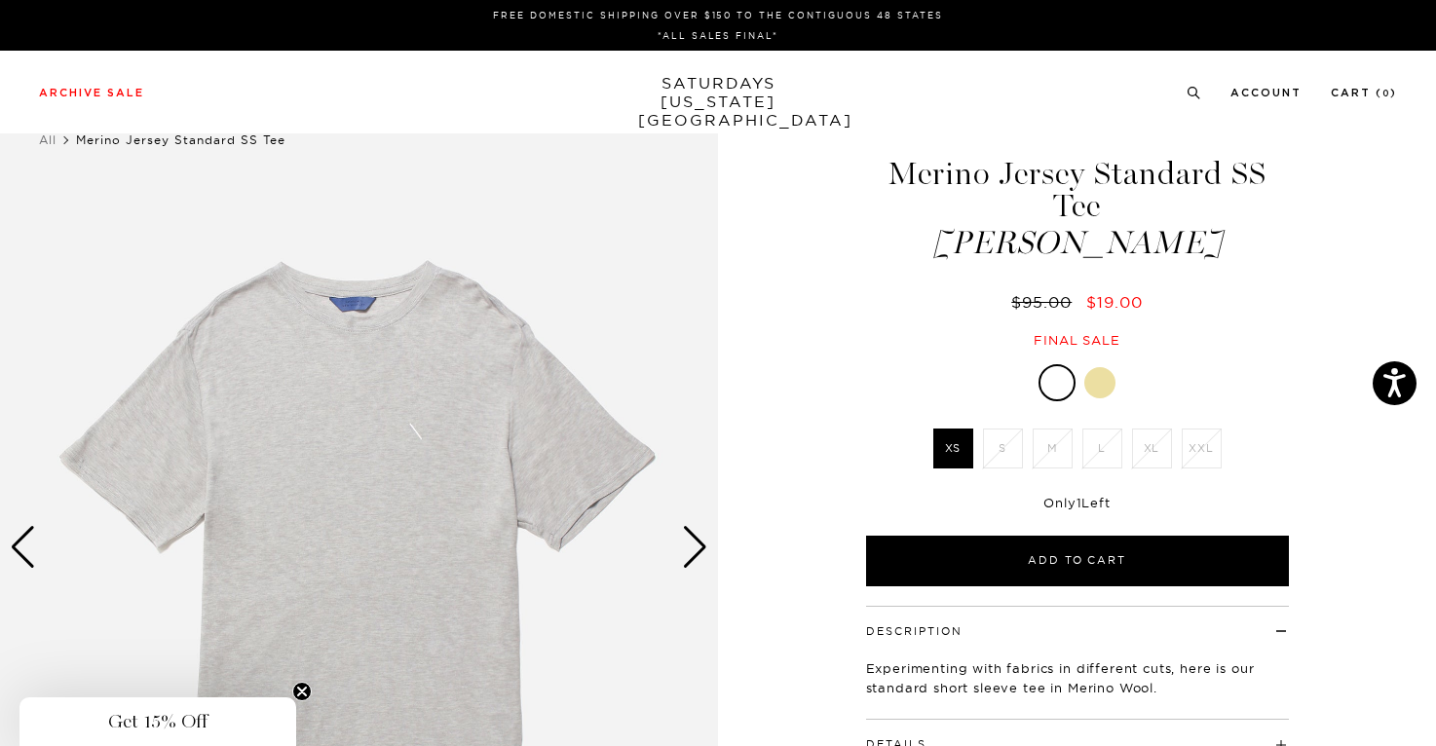
click at [699, 550] on div "Next slide" at bounding box center [695, 547] width 26 height 43
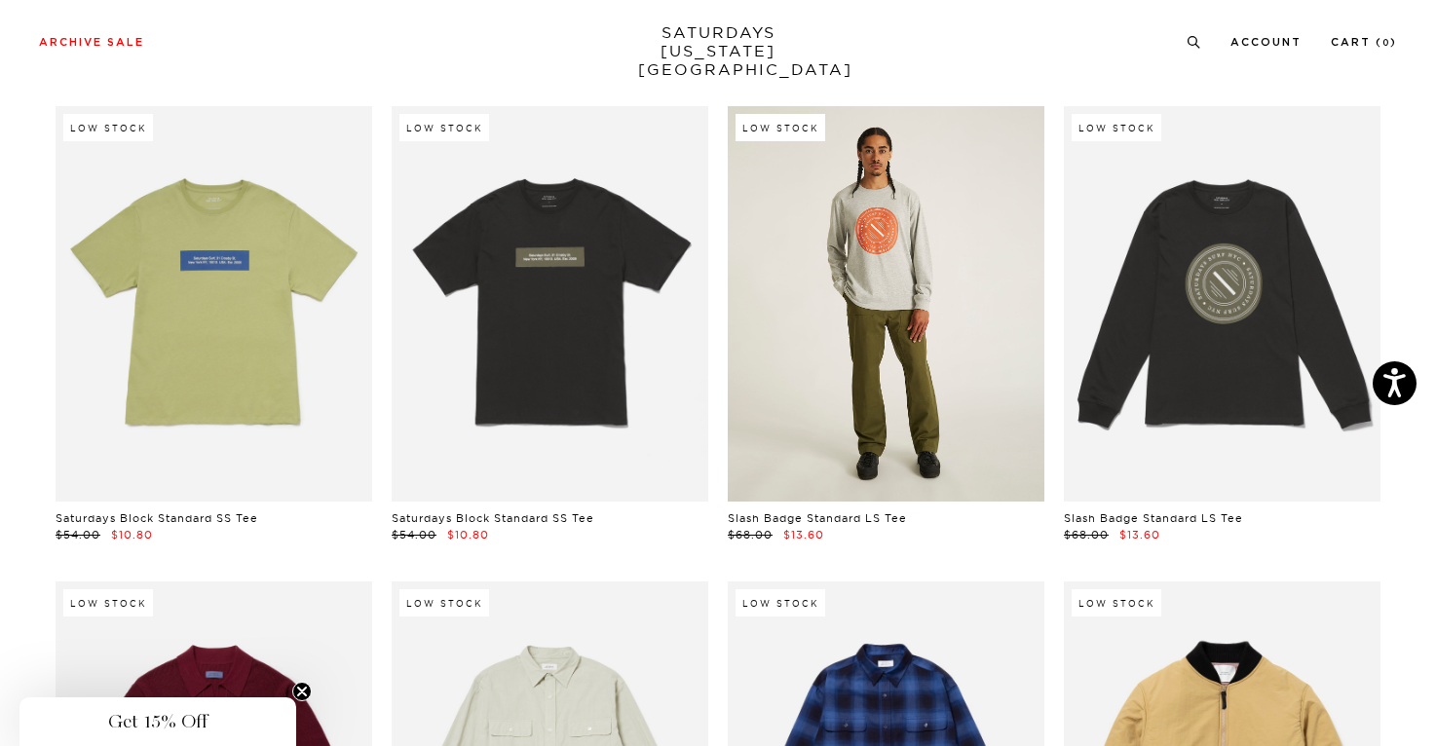
scroll to position [21033, 0]
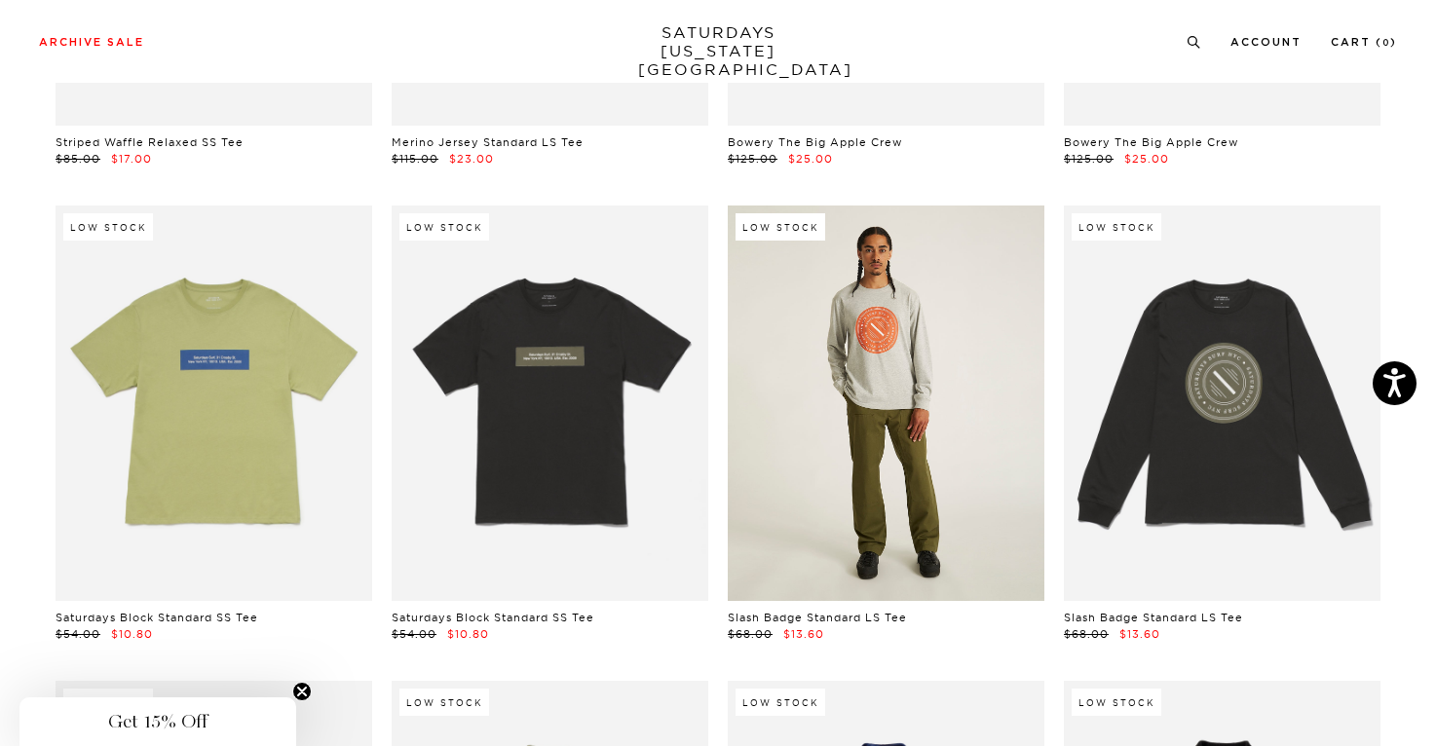
click at [921, 385] on link at bounding box center [886, 402] width 317 height 395
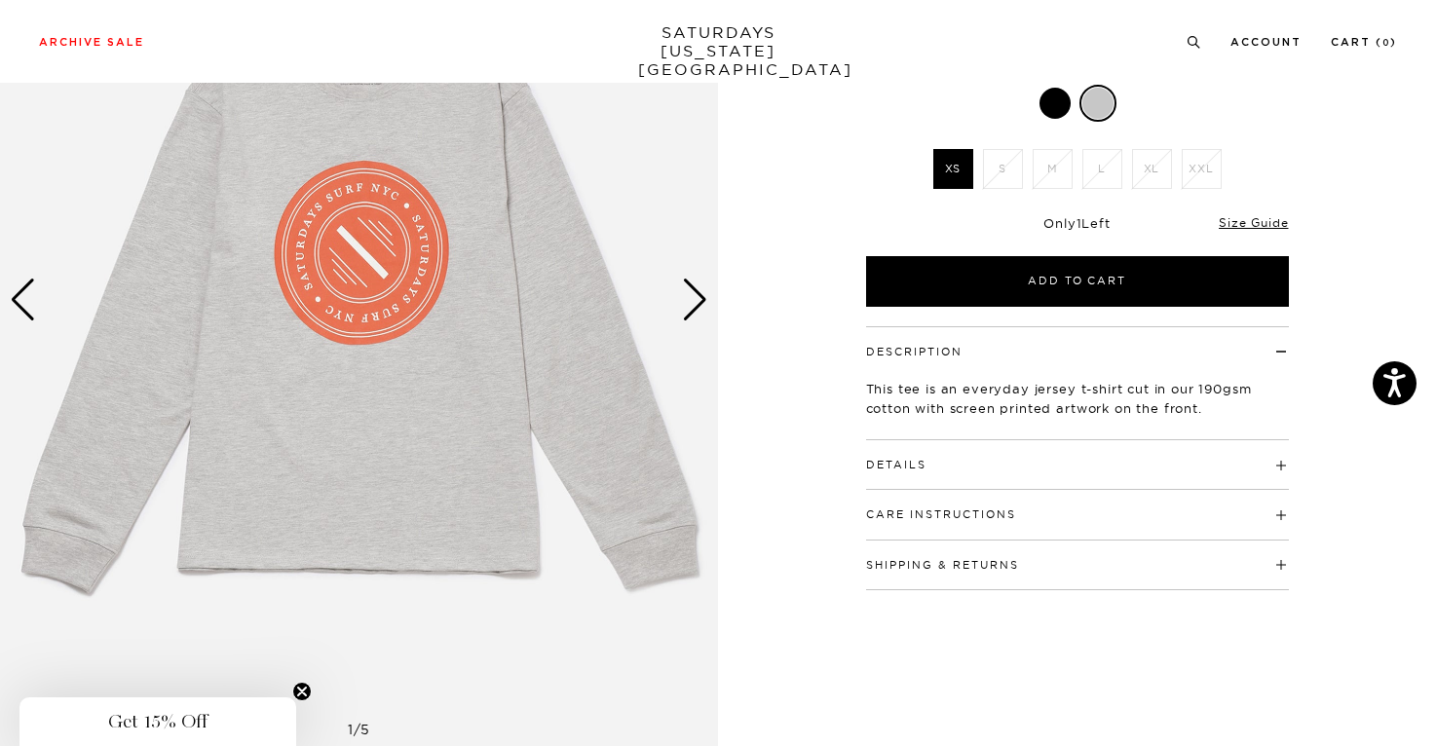
scroll to position [246, 0]
click at [694, 303] on div "Next slide" at bounding box center [695, 301] width 26 height 43
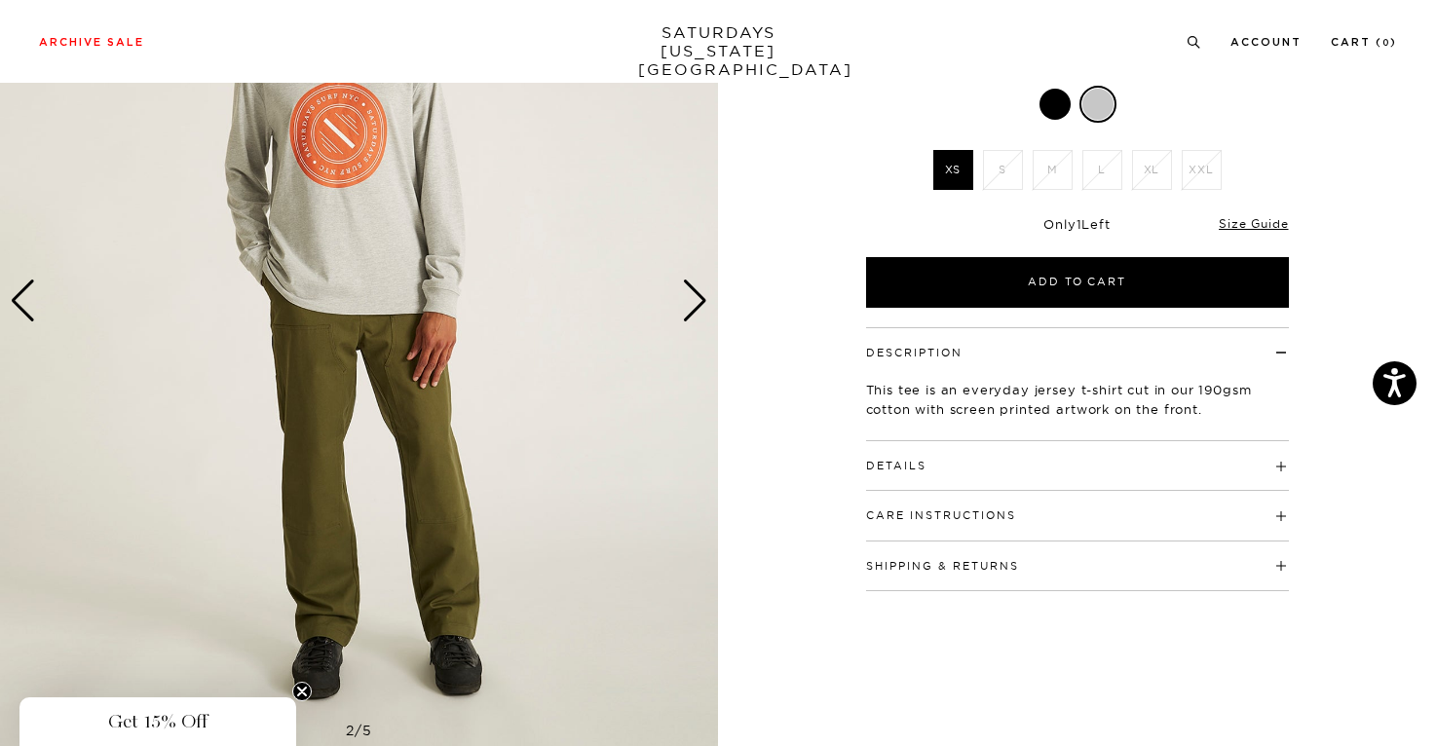
click at [694, 303] on div "Next slide" at bounding box center [695, 301] width 26 height 43
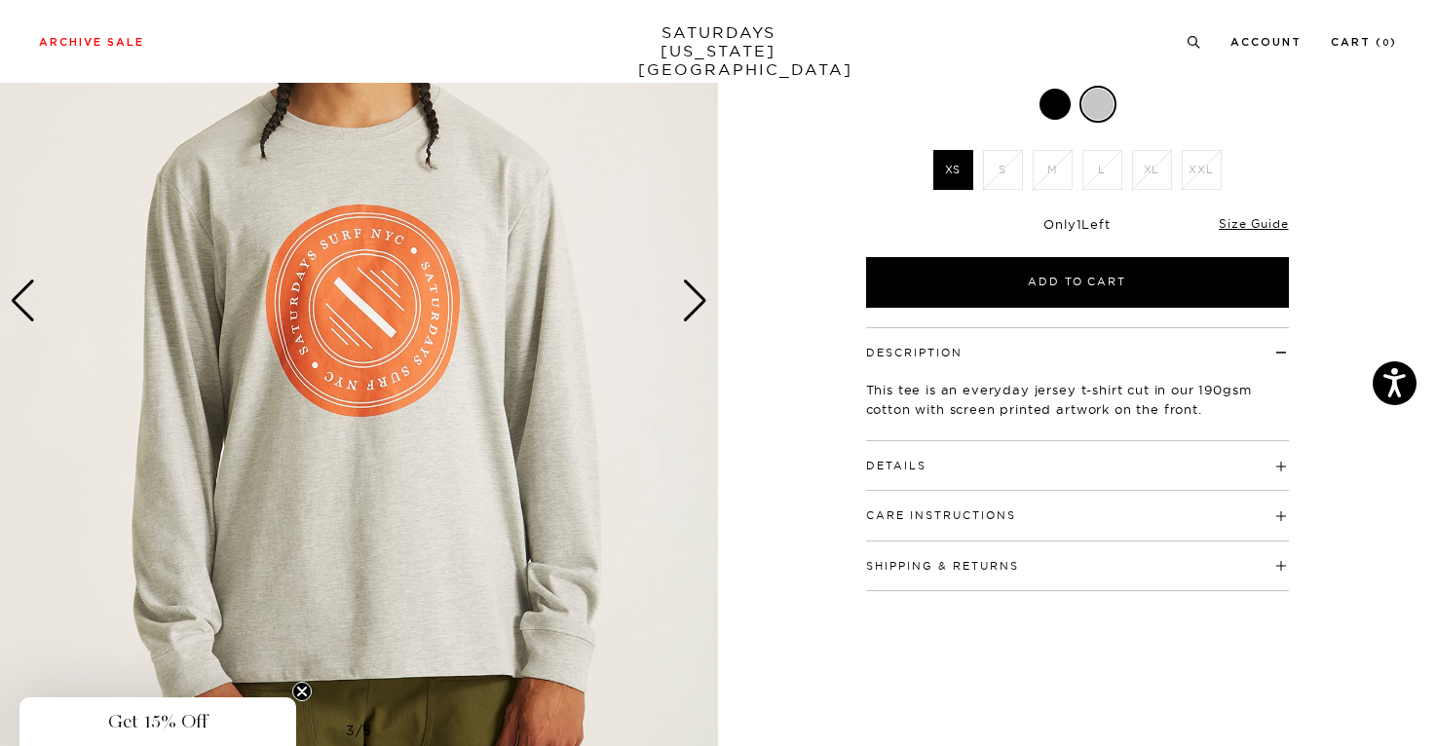
click at [694, 303] on div "Next slide" at bounding box center [695, 301] width 26 height 43
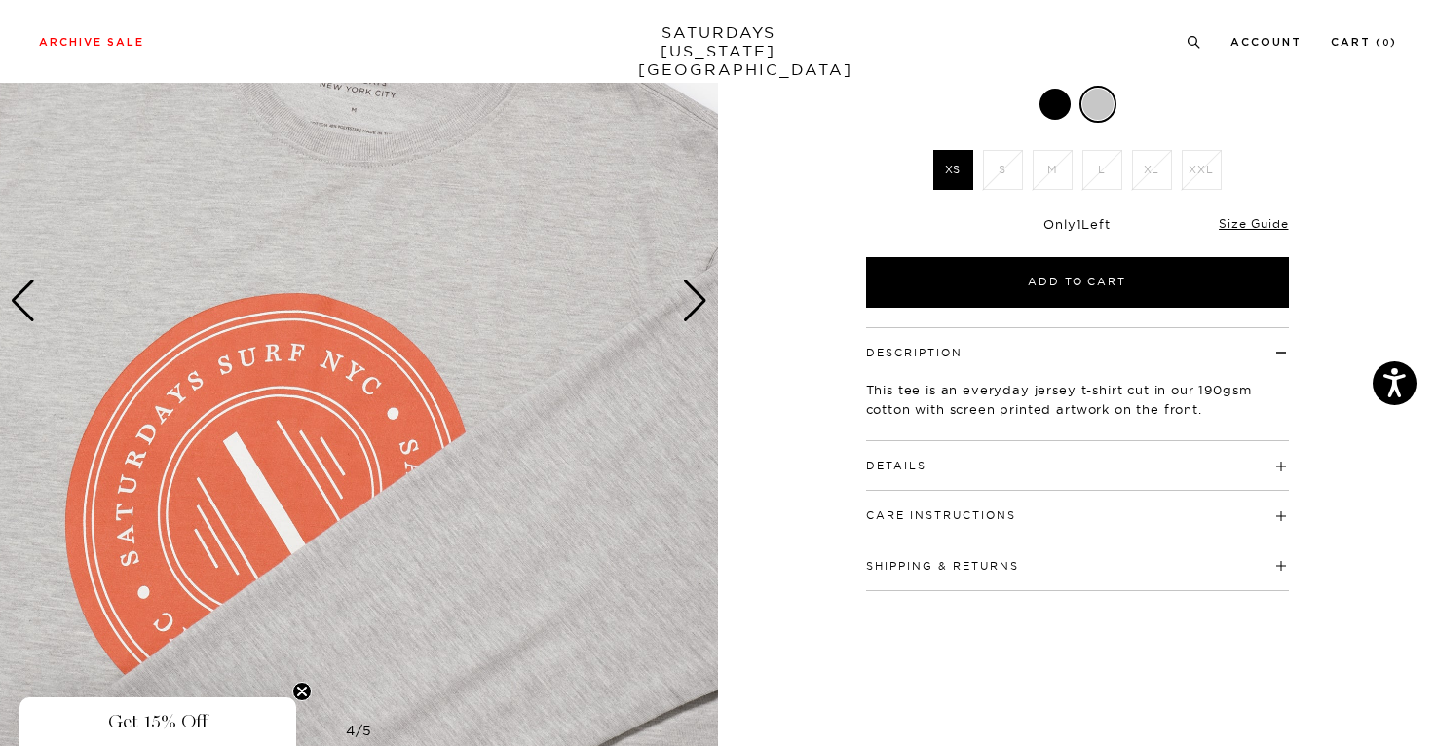
click at [694, 303] on div "Next slide" at bounding box center [695, 301] width 26 height 43
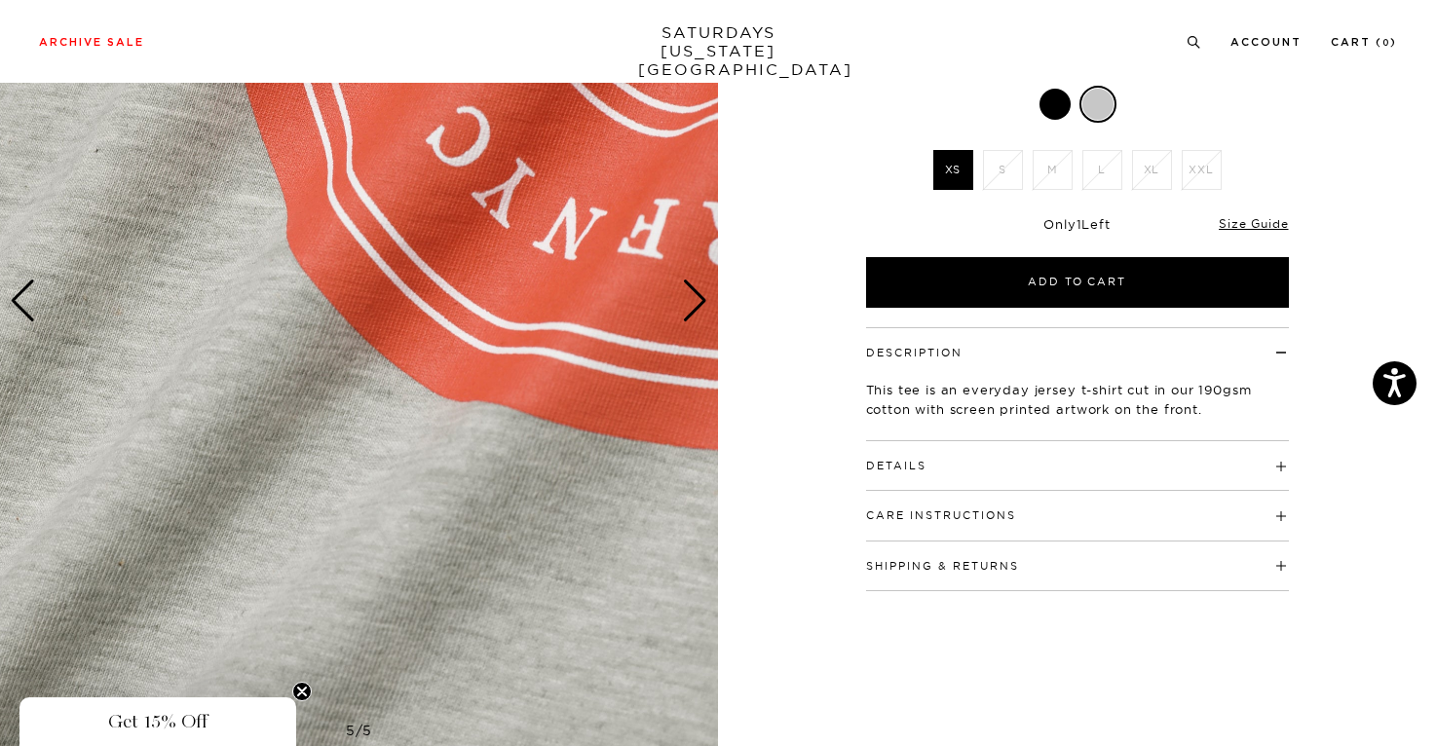
click at [694, 303] on div "Next slide" at bounding box center [695, 301] width 26 height 43
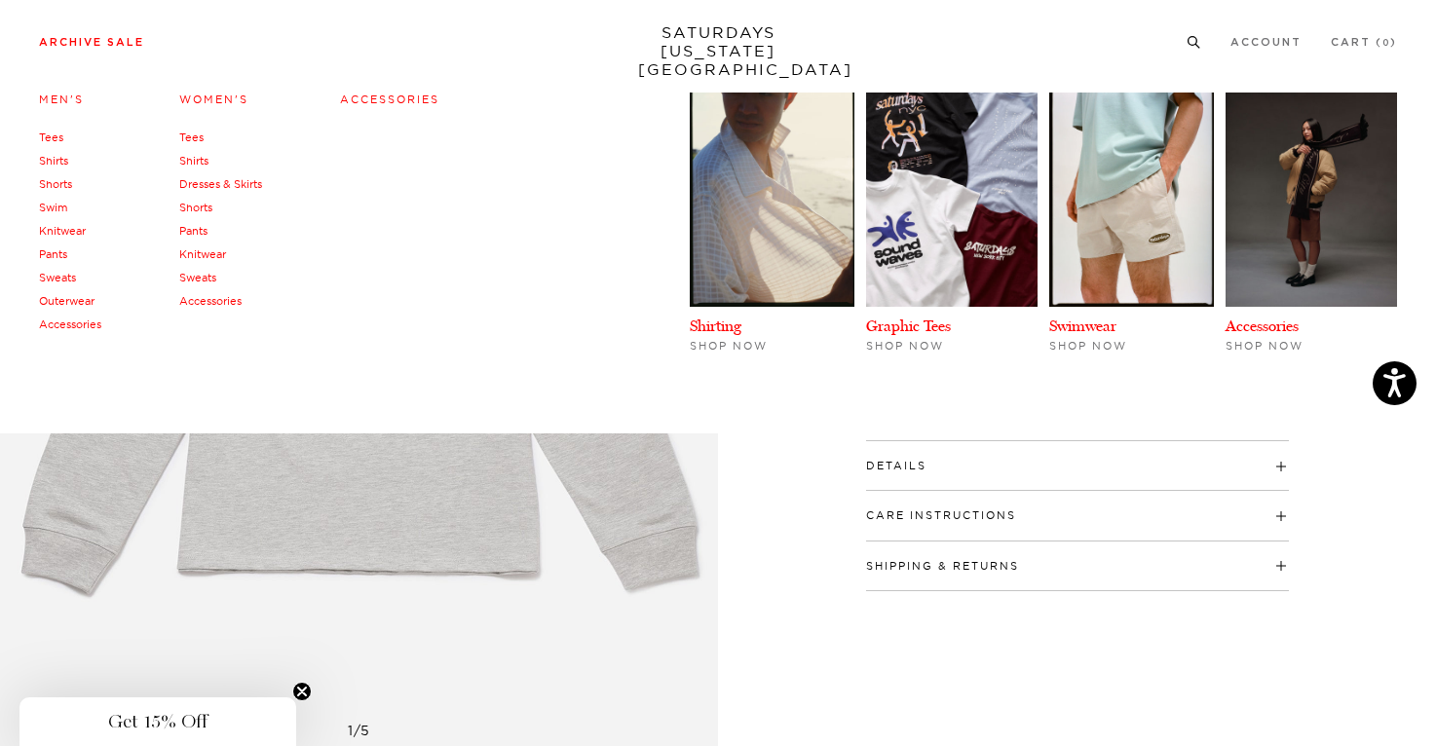
scroll to position [0, 0]
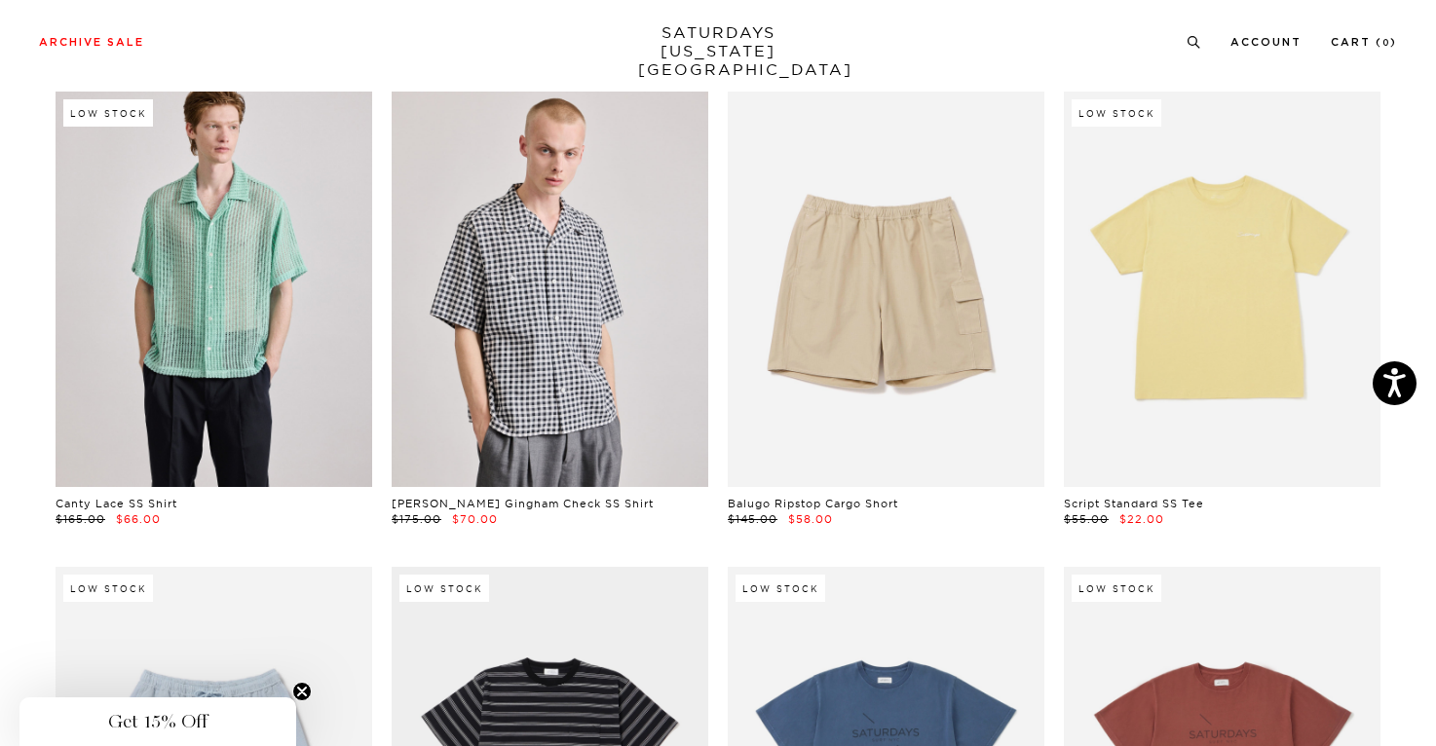
scroll to position [3121, 0]
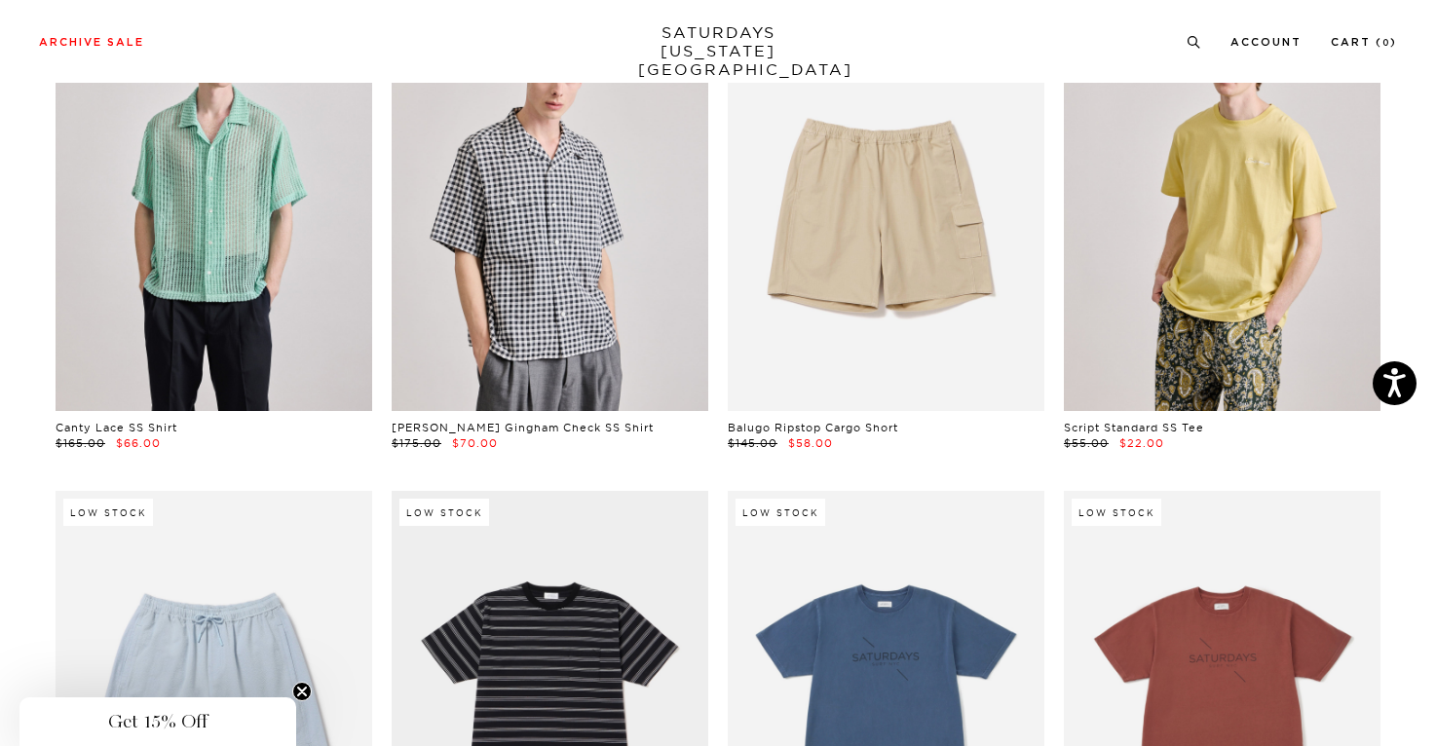
click at [1243, 224] on link at bounding box center [1222, 213] width 317 height 395
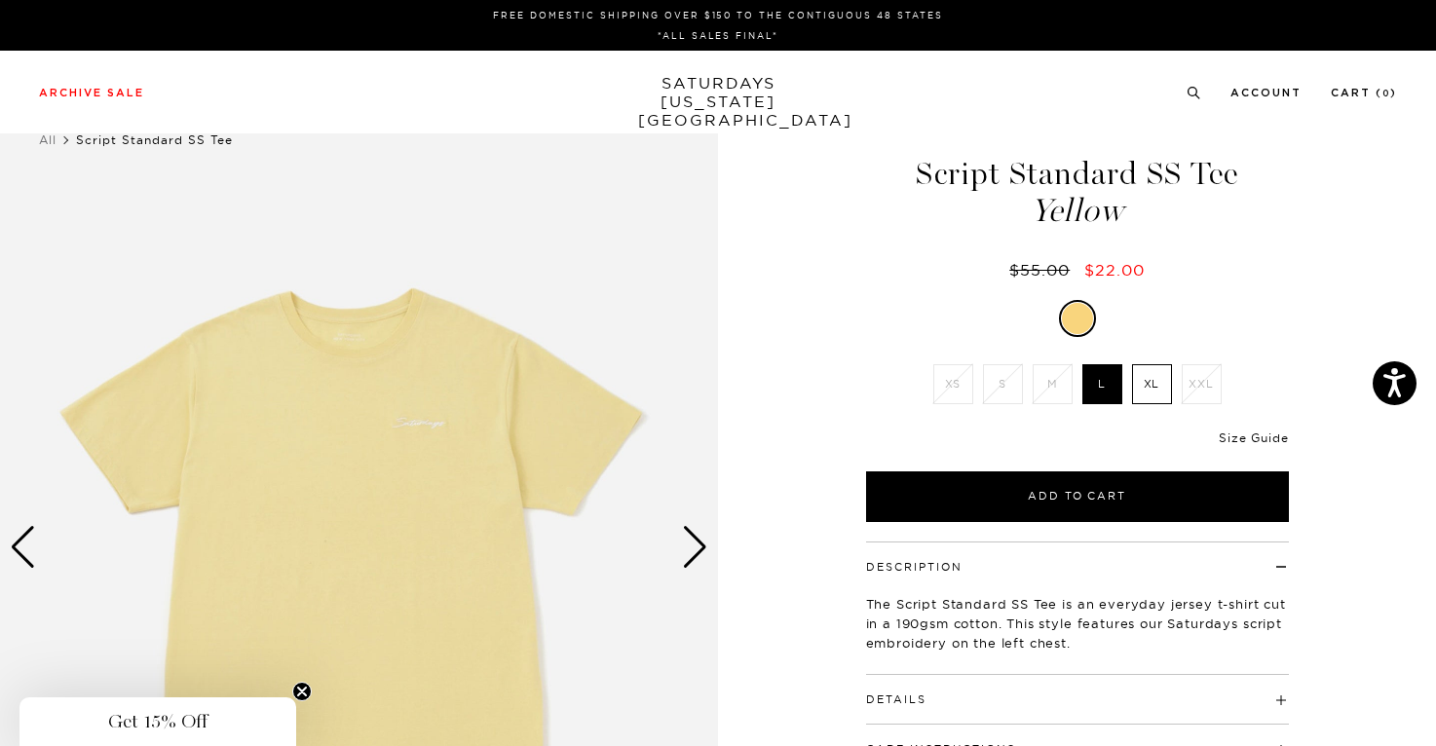
click at [1226, 441] on link "Size Guide" at bounding box center [1252, 437] width 69 height 15
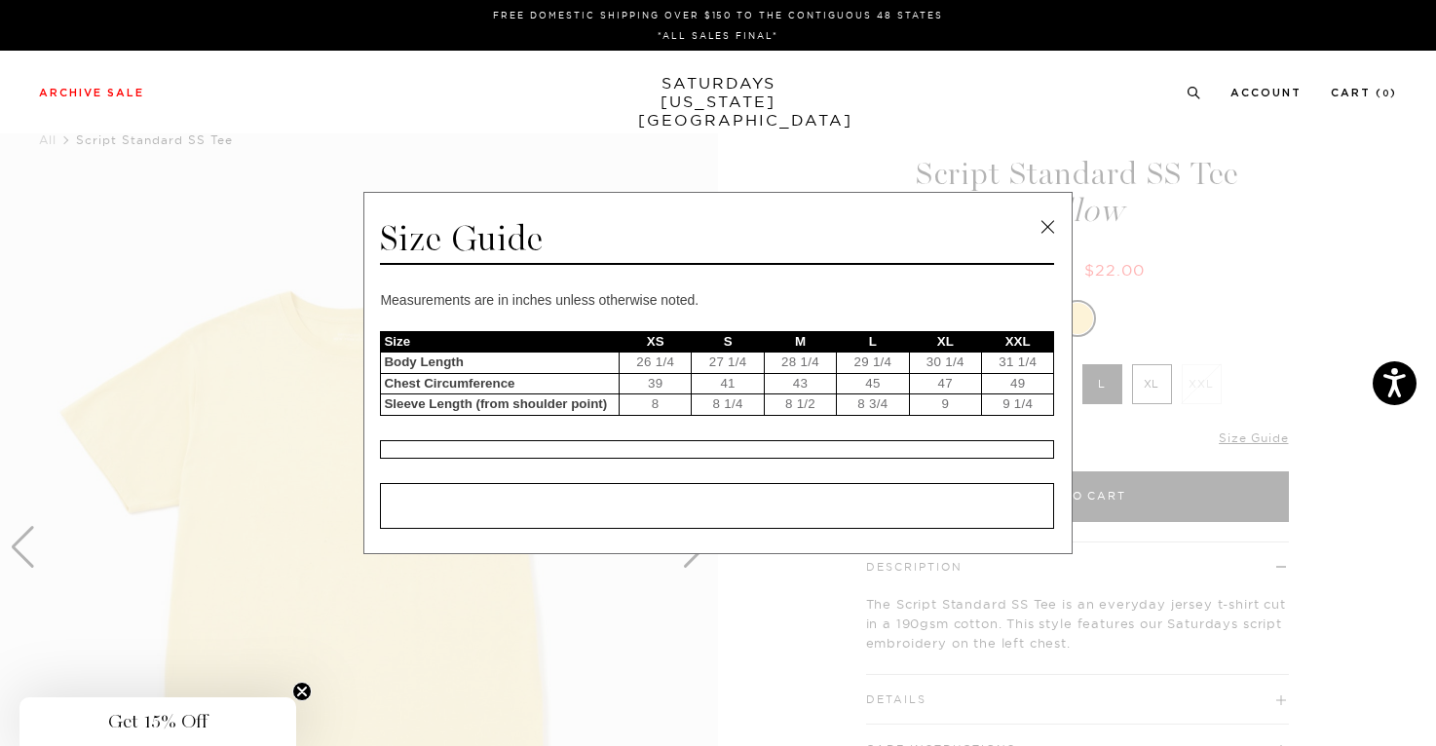
click at [1045, 232] on link at bounding box center [1046, 226] width 29 height 29
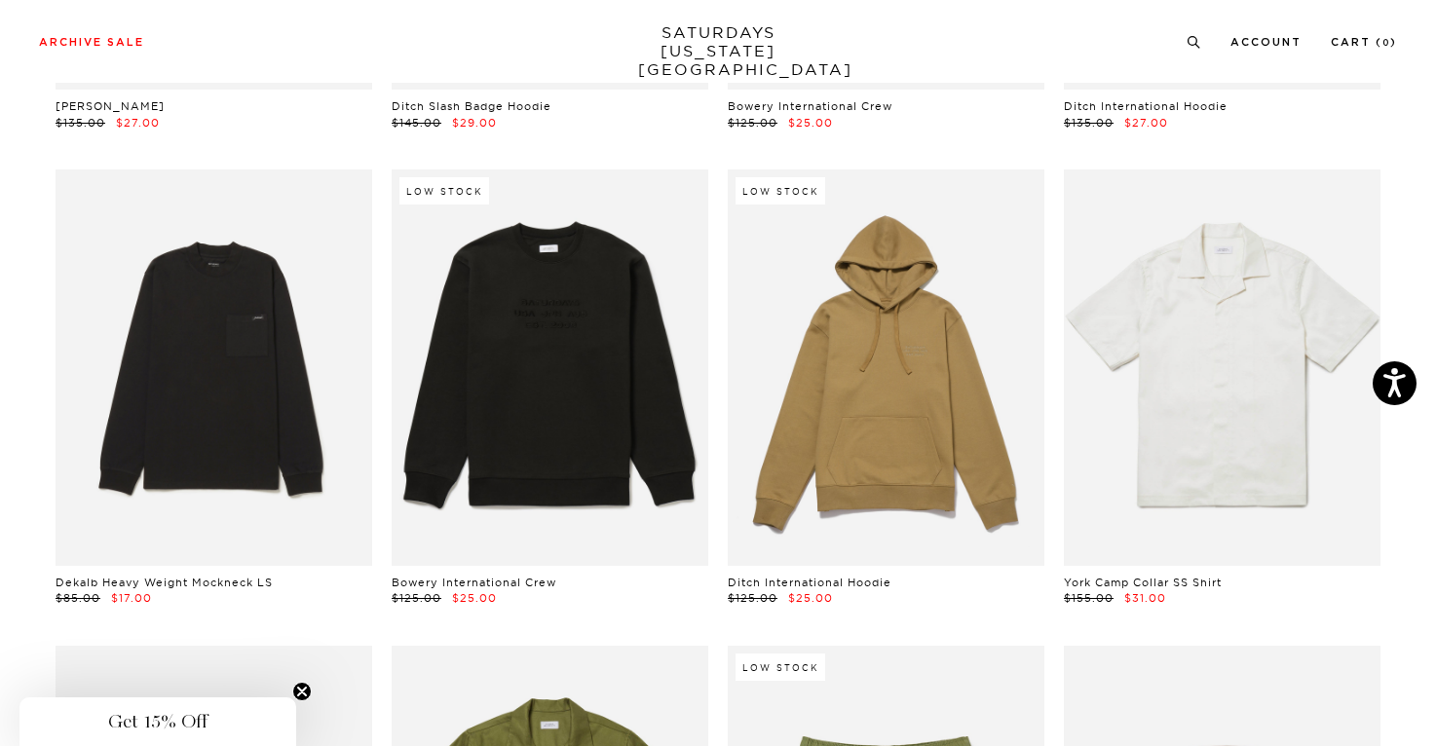
scroll to position [8121, 0]
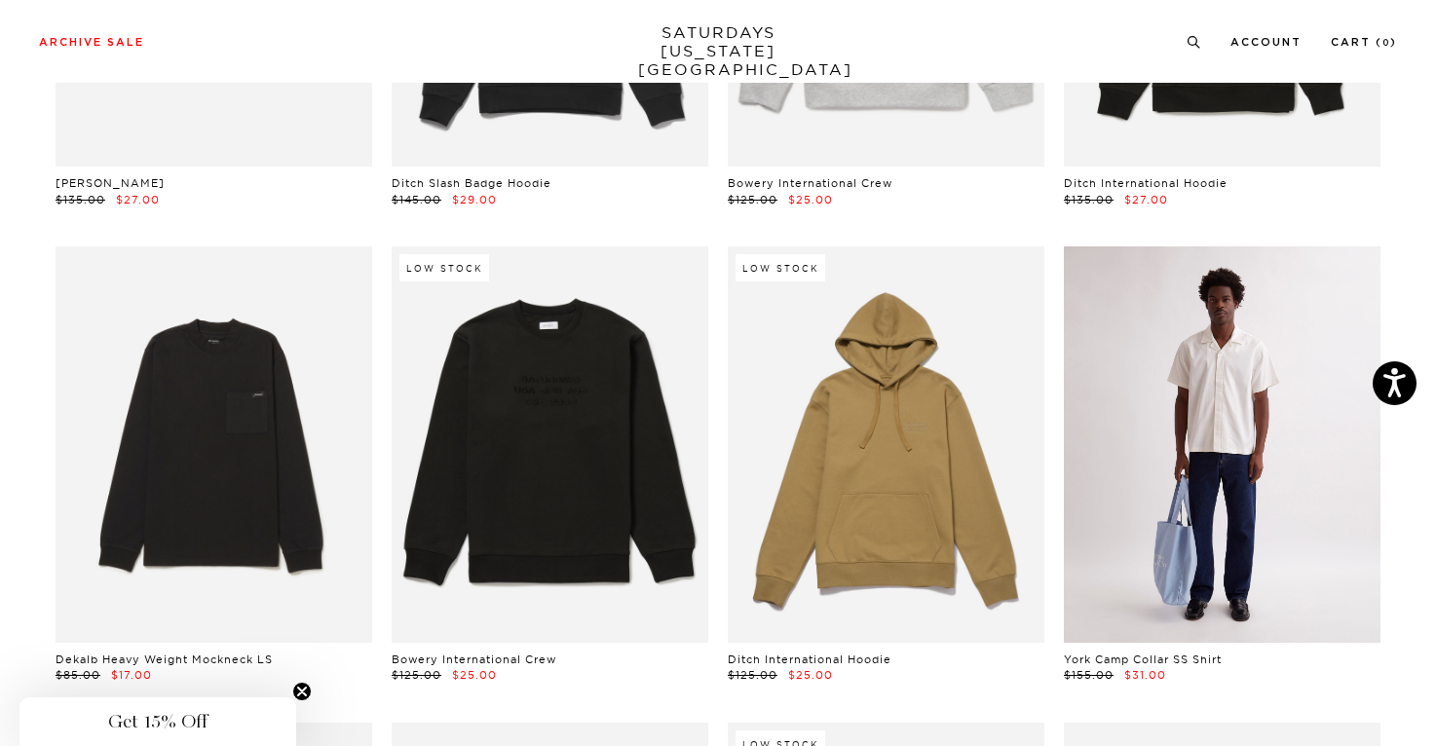
click at [1240, 400] on link at bounding box center [1222, 443] width 317 height 395
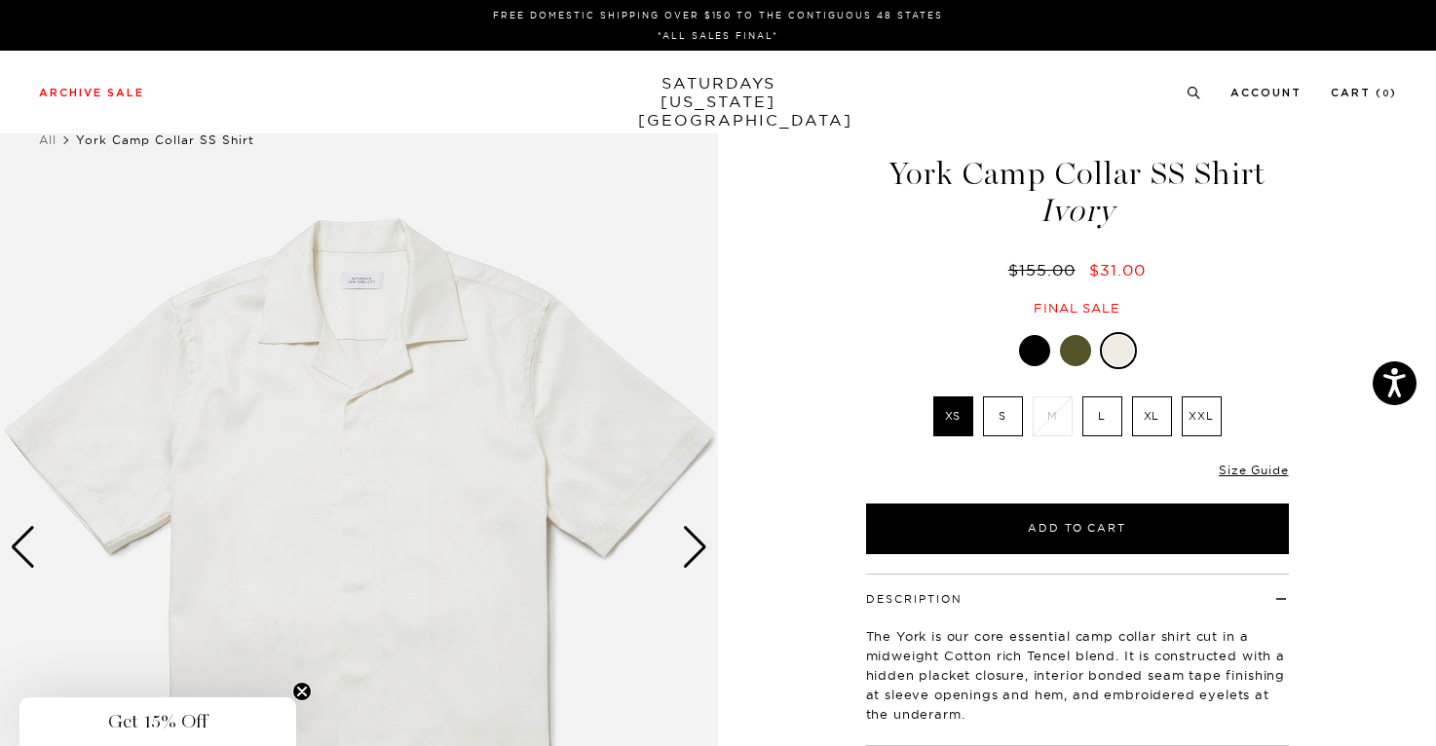
click at [696, 557] on div "Next slide" at bounding box center [695, 547] width 26 height 43
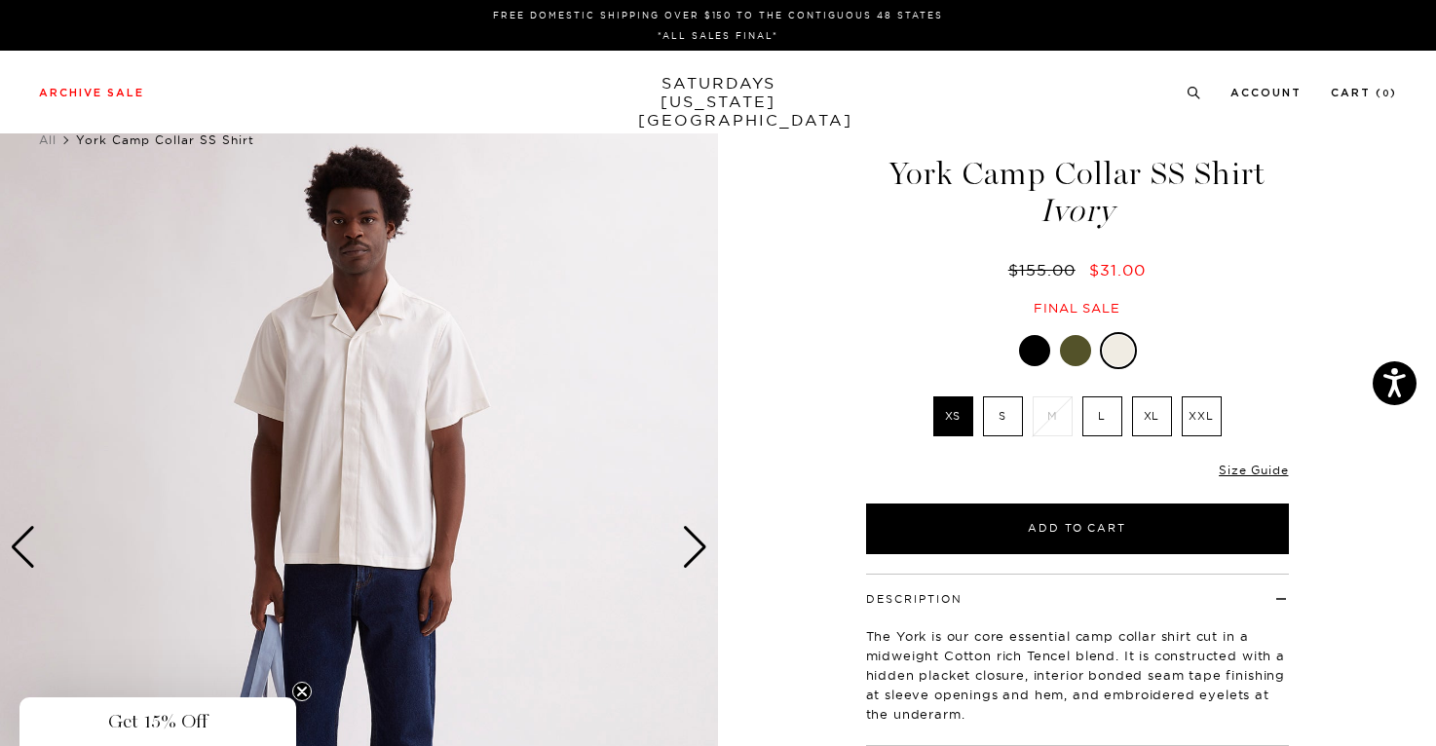
click at [696, 557] on div "Next slide" at bounding box center [695, 547] width 26 height 43
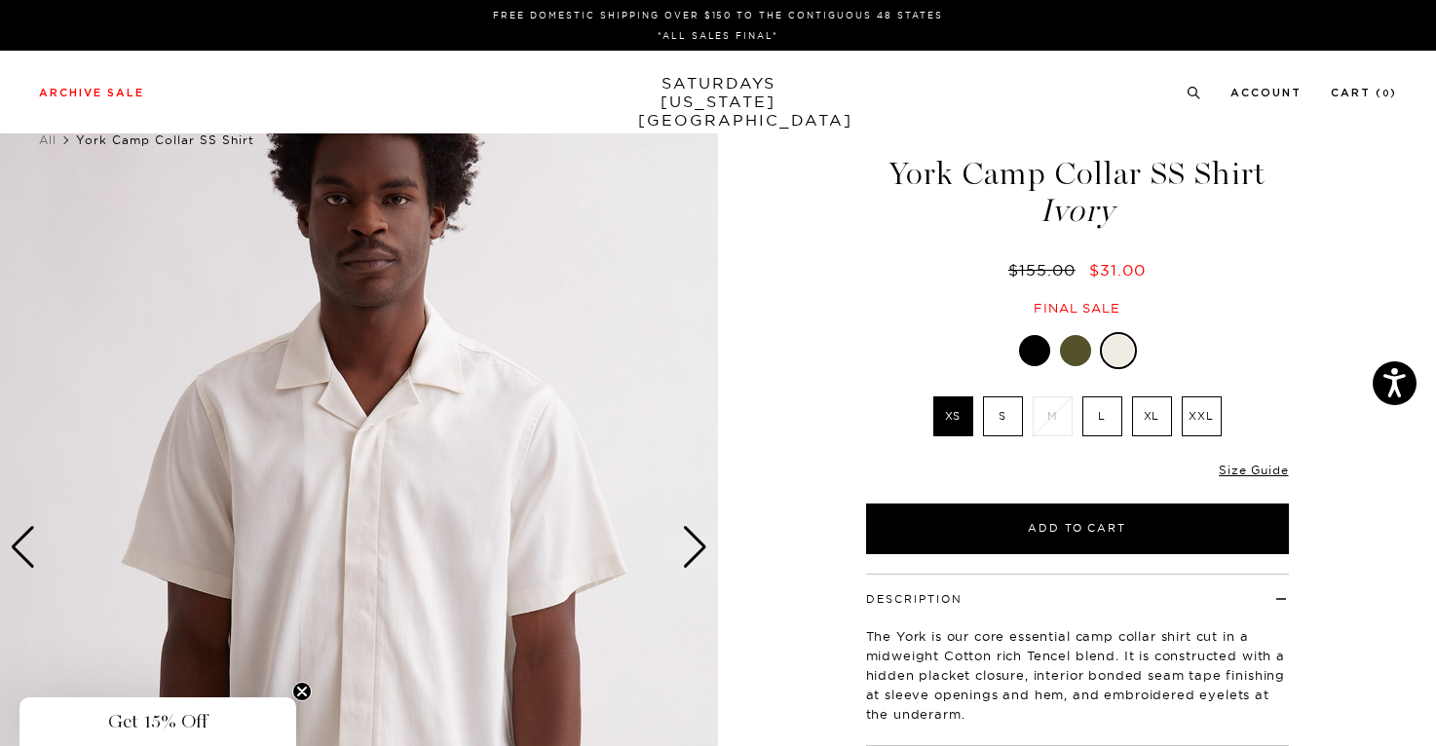
click at [696, 557] on div "Next slide" at bounding box center [695, 547] width 26 height 43
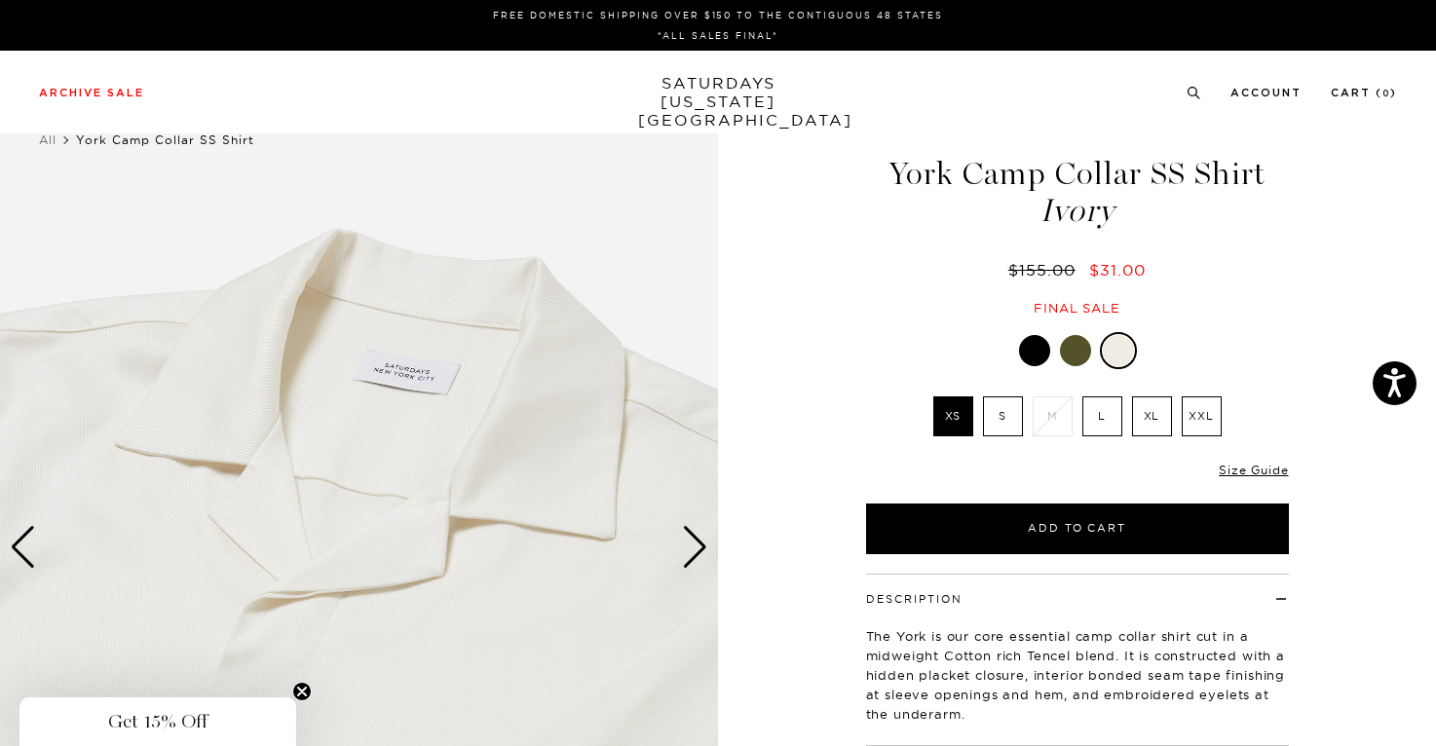
click at [696, 557] on div "Next slide" at bounding box center [695, 547] width 26 height 43
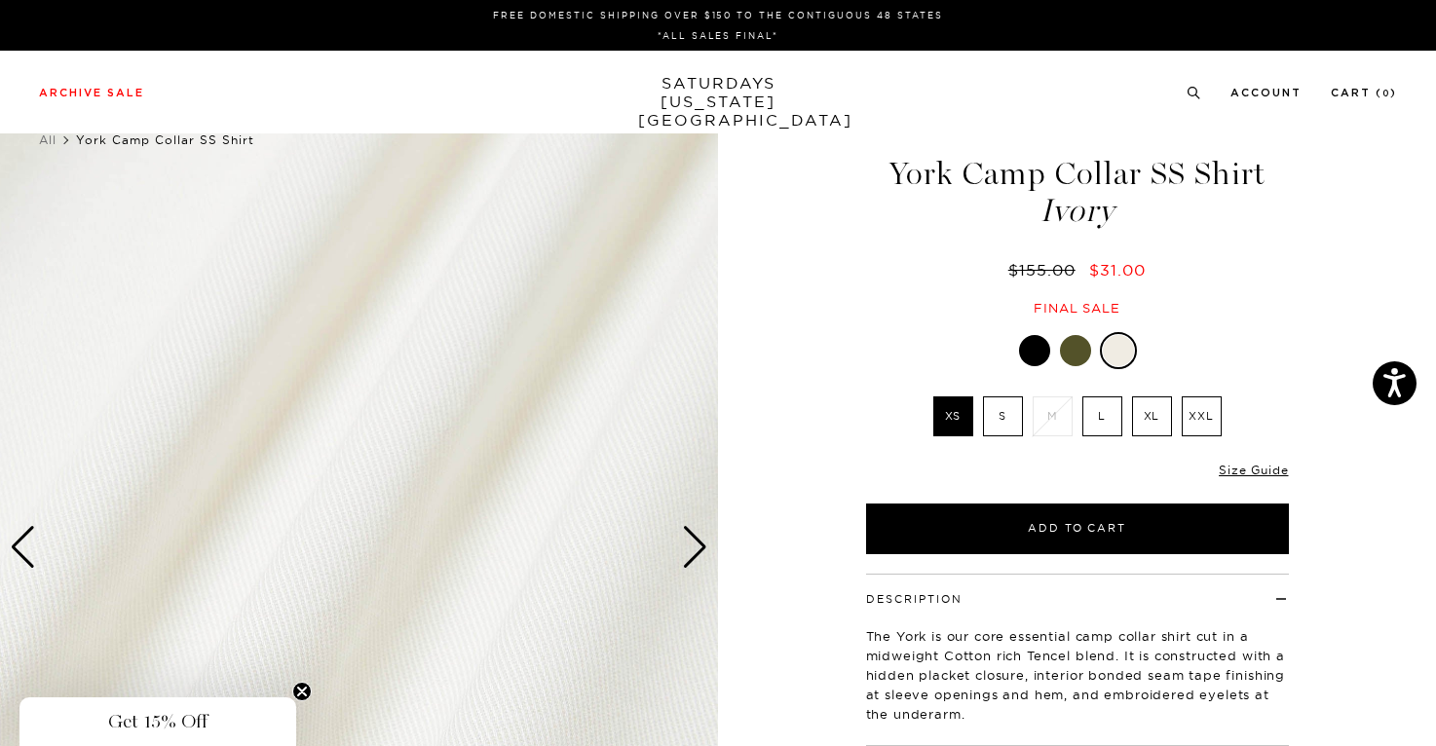
click at [696, 557] on div "Next slide" at bounding box center [695, 547] width 26 height 43
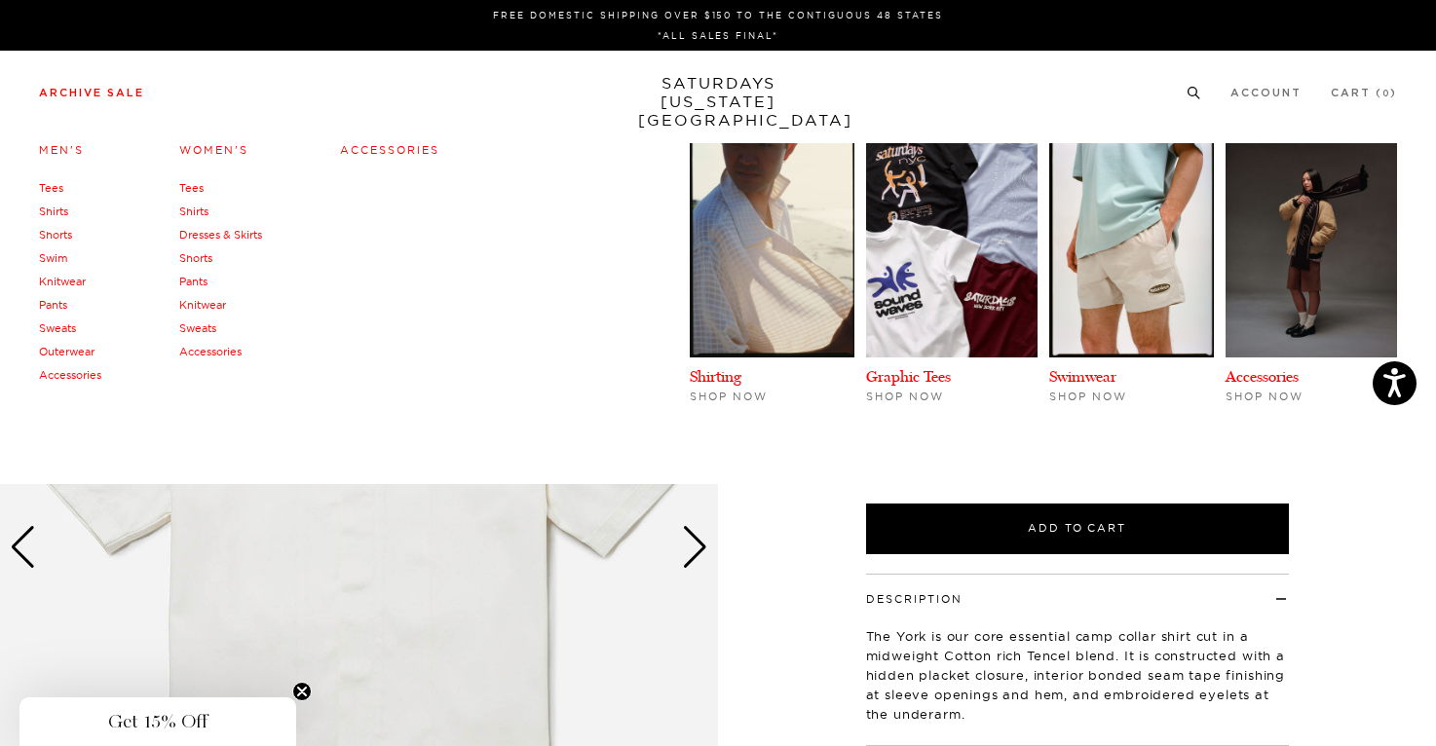
click at [57, 191] on link "Tees" at bounding box center [51, 188] width 24 height 14
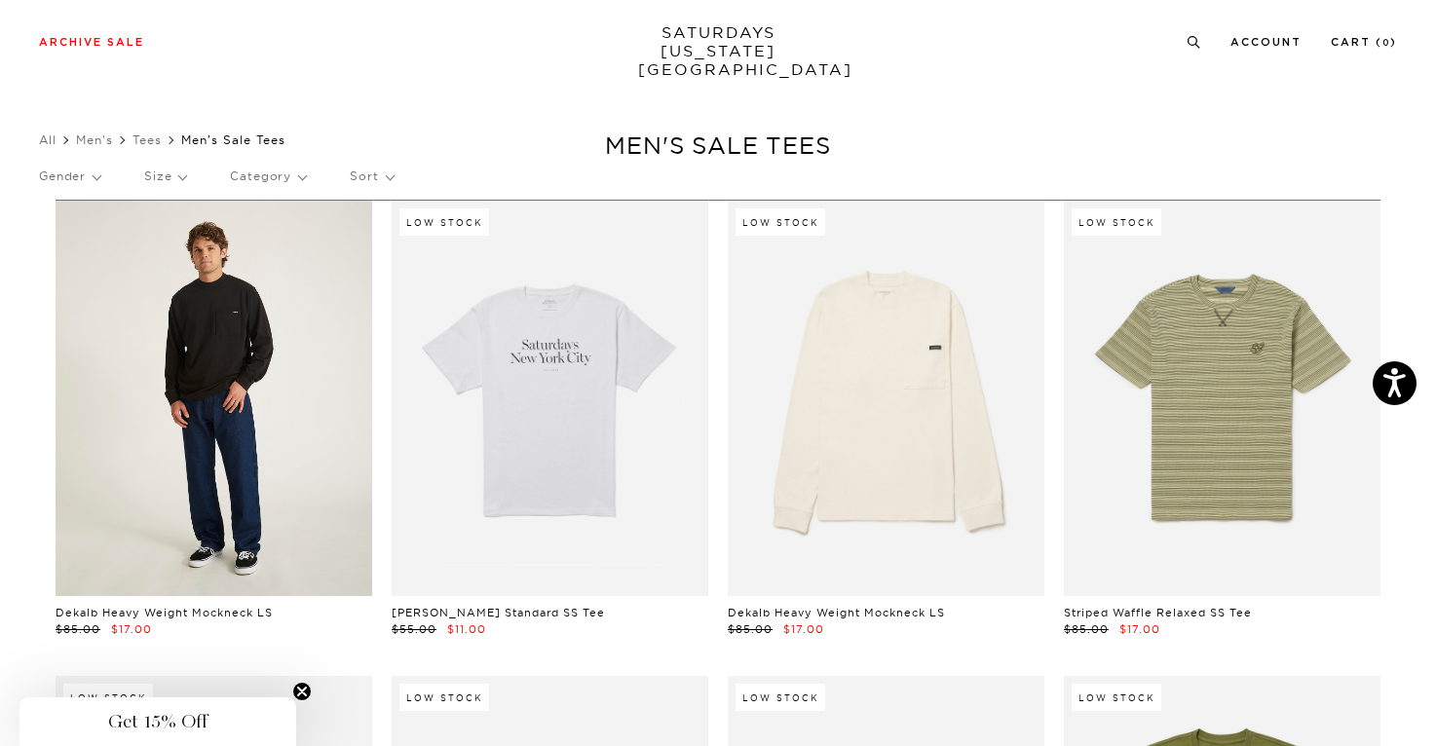
scroll to position [177, 0]
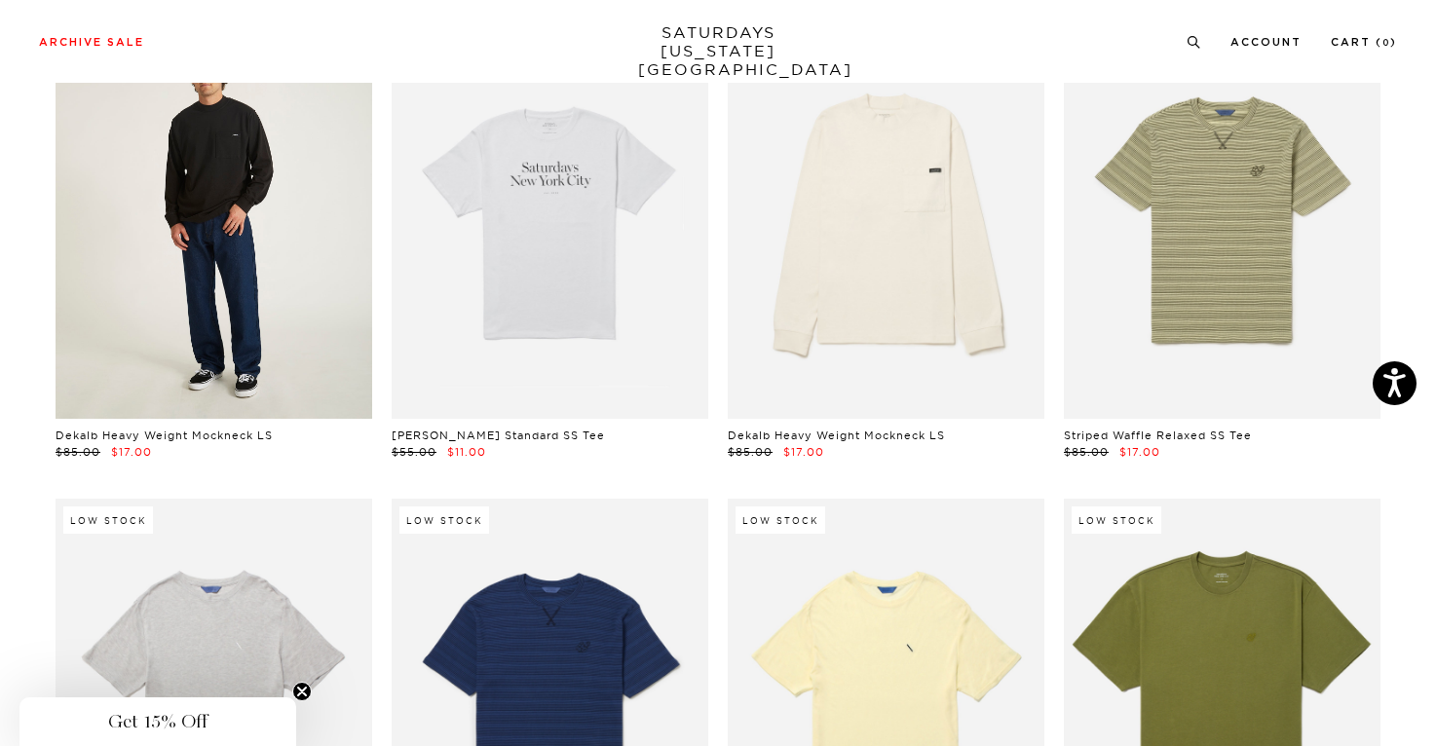
click at [297, 259] on link at bounding box center [214, 220] width 317 height 395
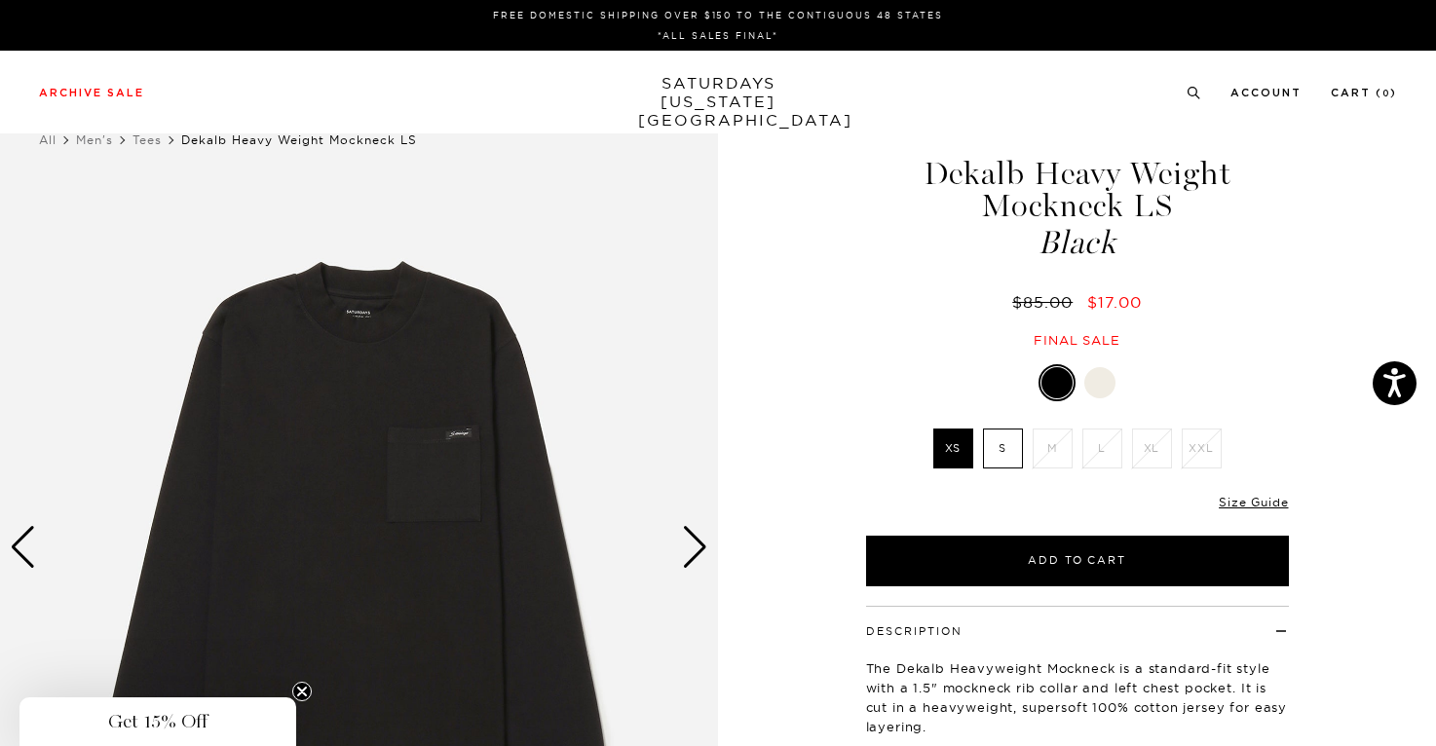
click at [701, 555] on div "Next slide" at bounding box center [695, 547] width 26 height 43
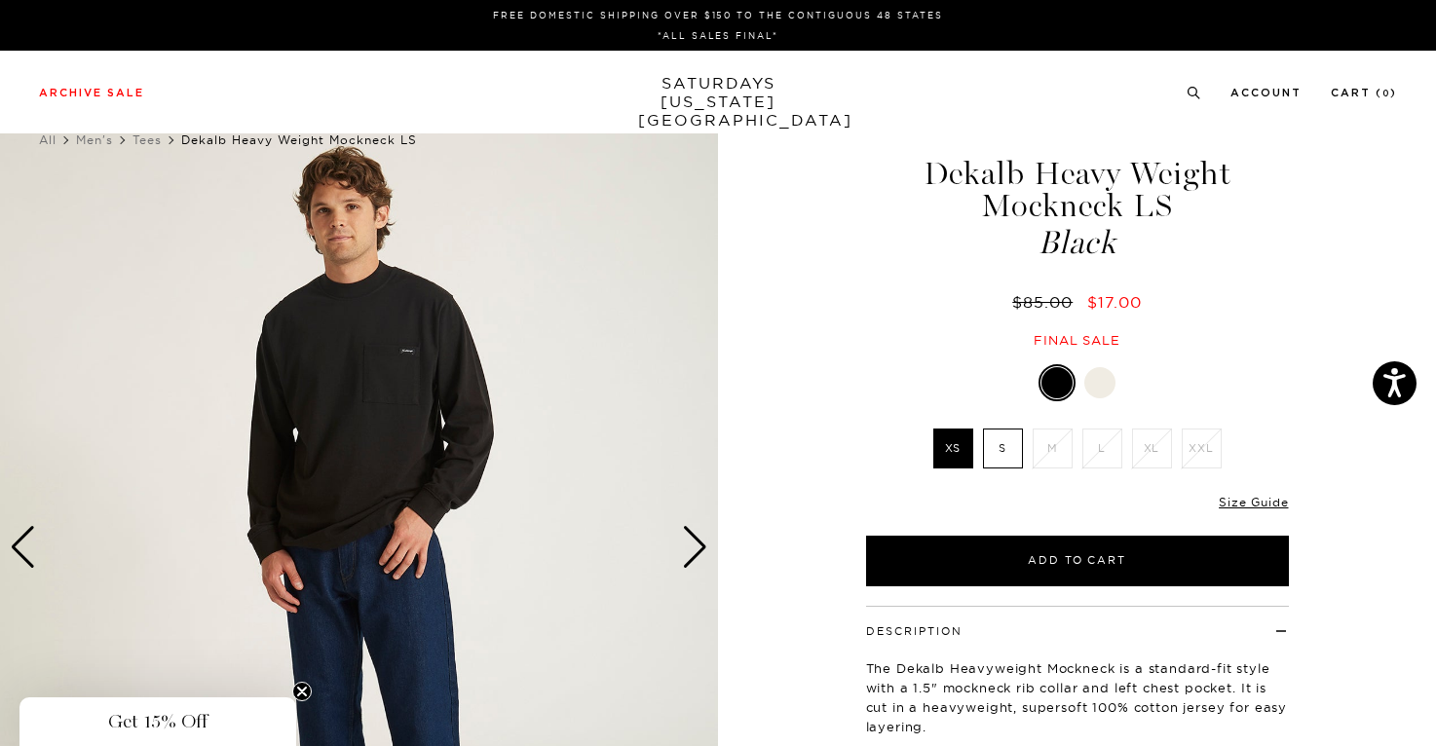
click at [701, 553] on div "Next slide" at bounding box center [695, 547] width 26 height 43
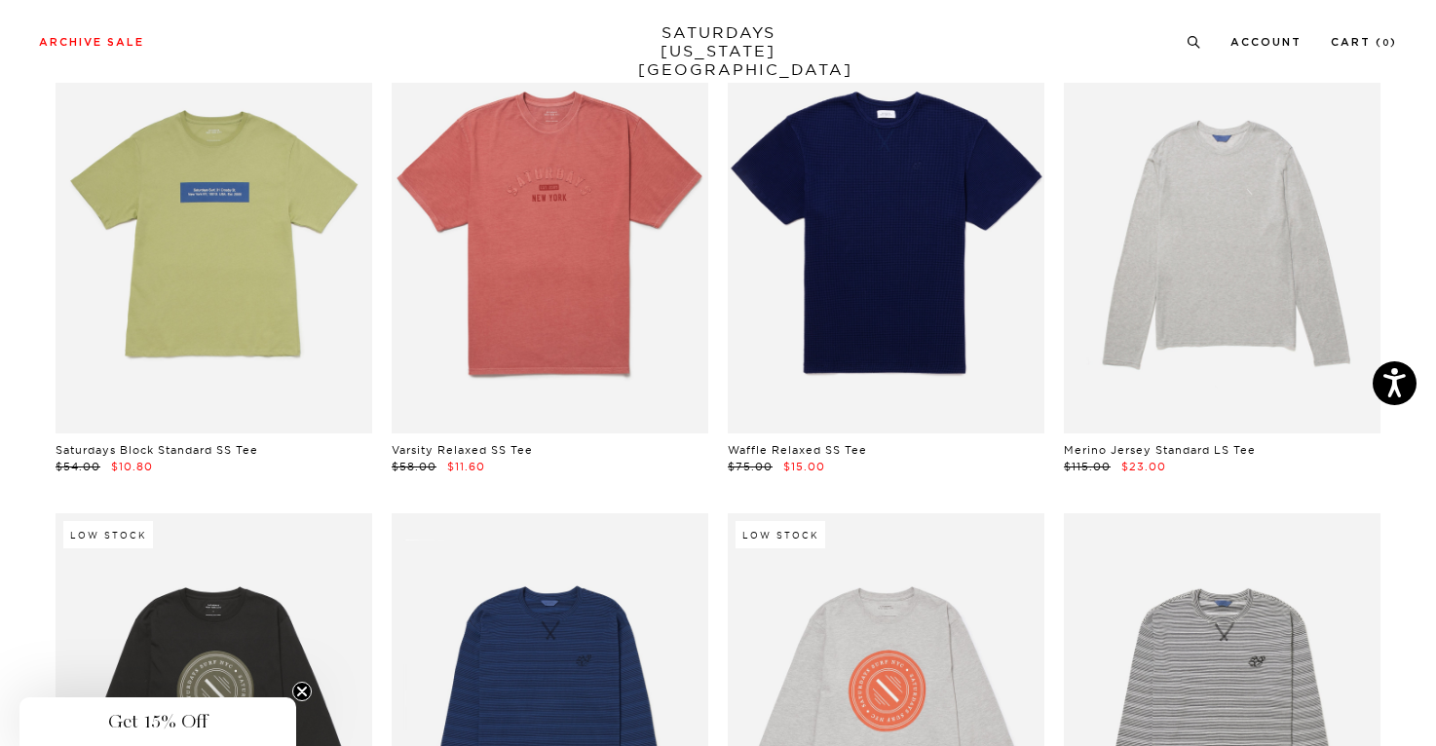
scroll to position [2064, 0]
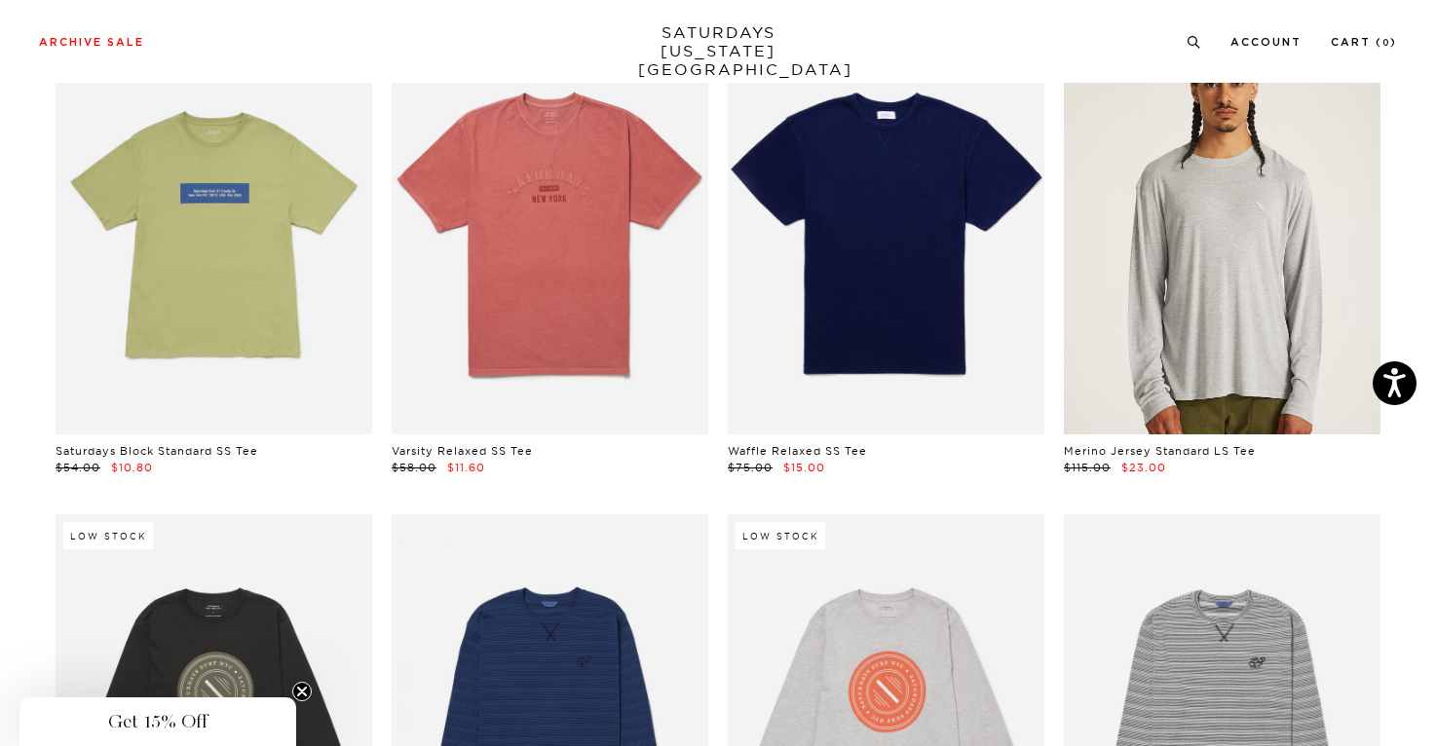
click at [1203, 195] on link at bounding box center [1222, 236] width 317 height 395
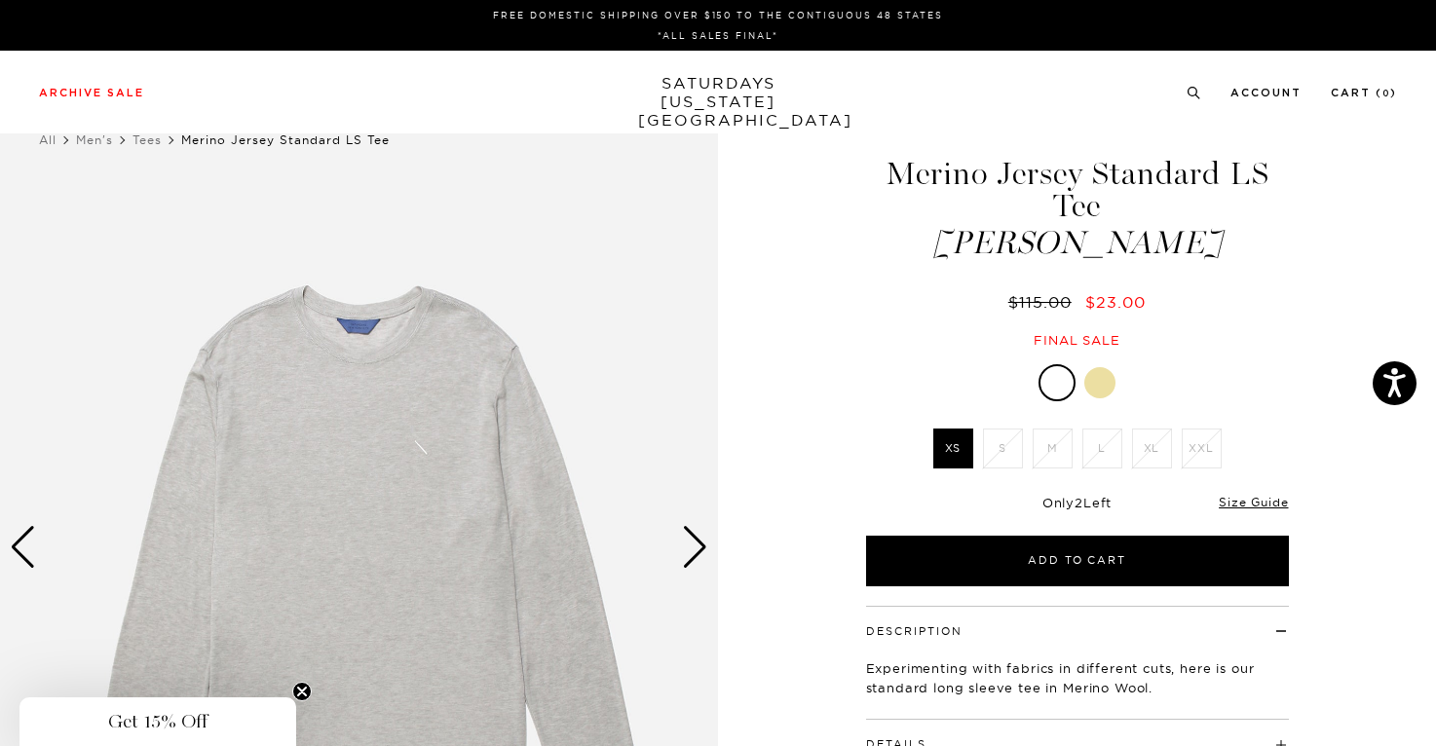
click at [695, 548] on div "Next slide" at bounding box center [695, 547] width 26 height 43
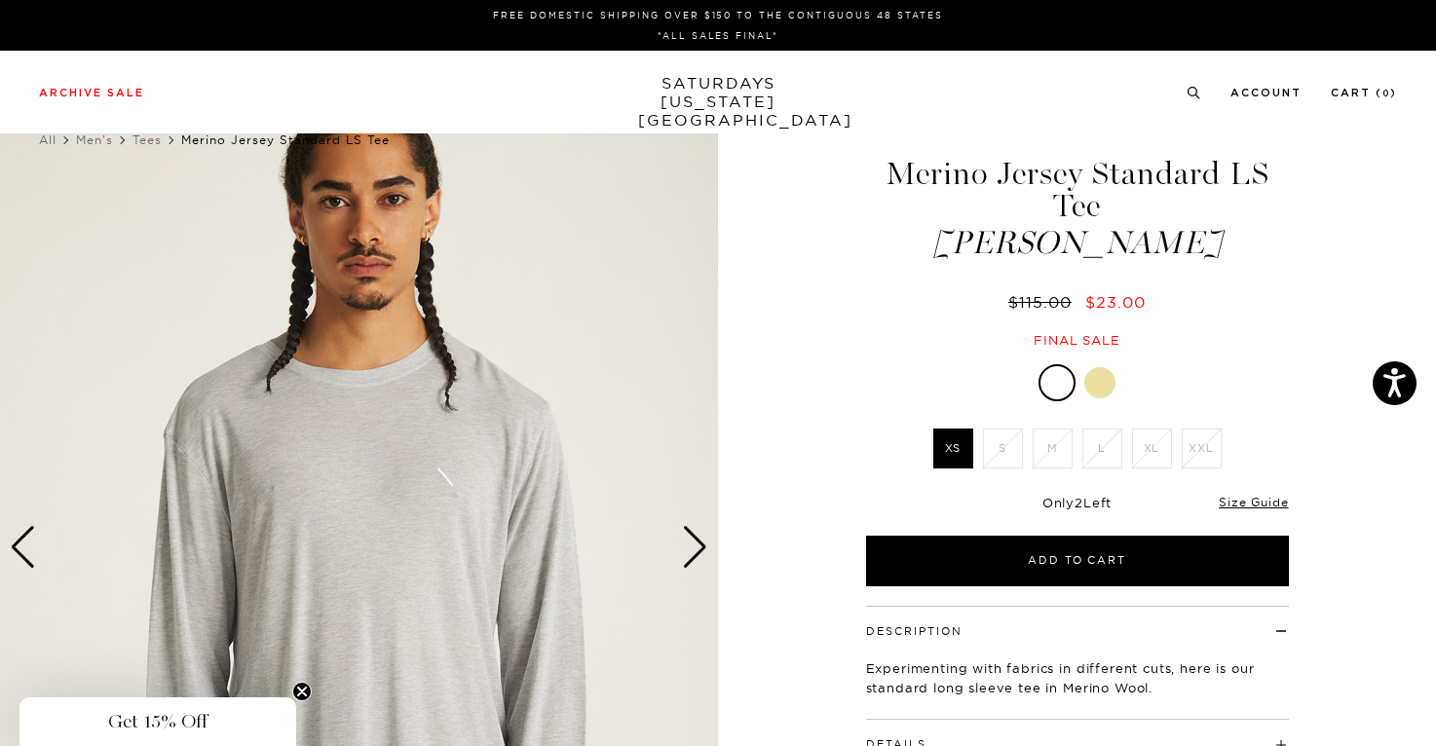
click at [695, 548] on div "Next slide" at bounding box center [695, 547] width 26 height 43
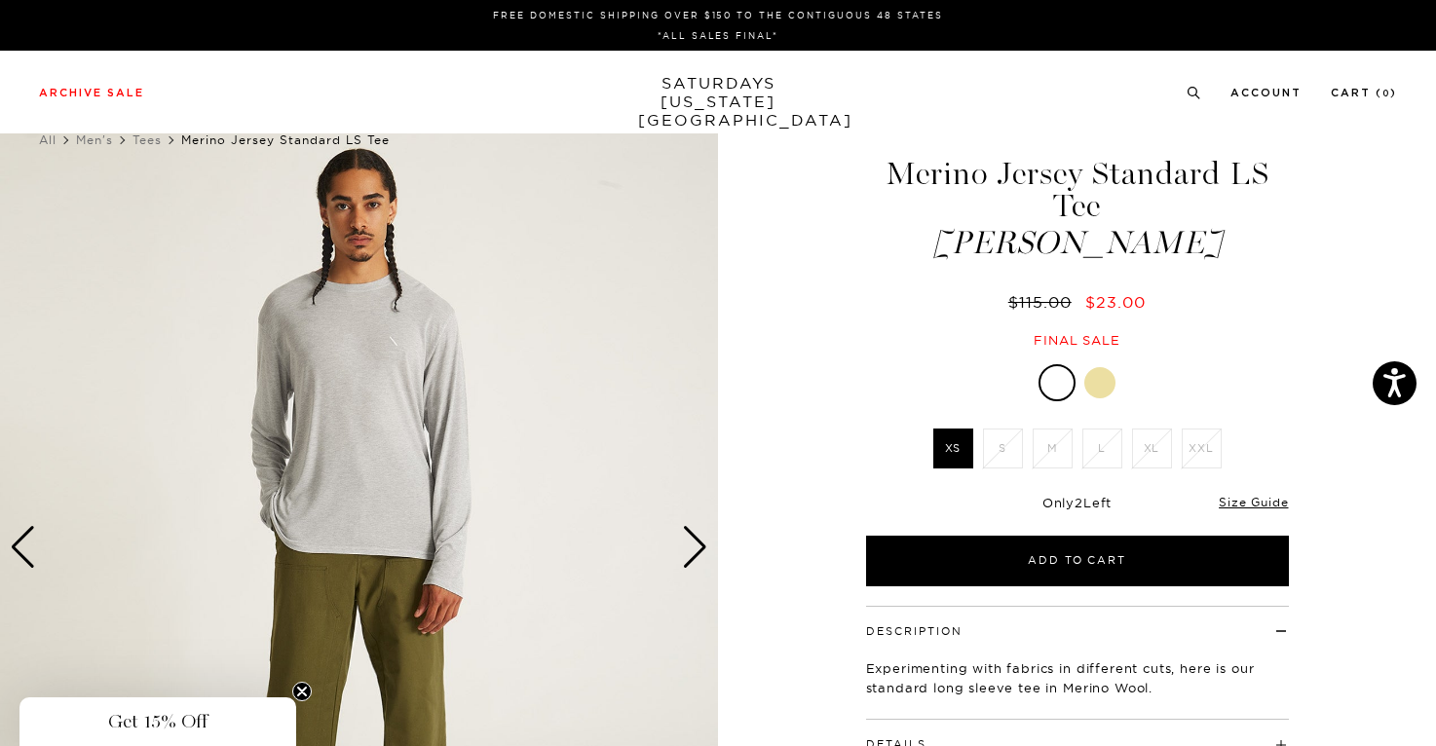
click at [695, 548] on div "Next slide" at bounding box center [695, 547] width 26 height 43
